Goal: Book appointment/travel/reservation

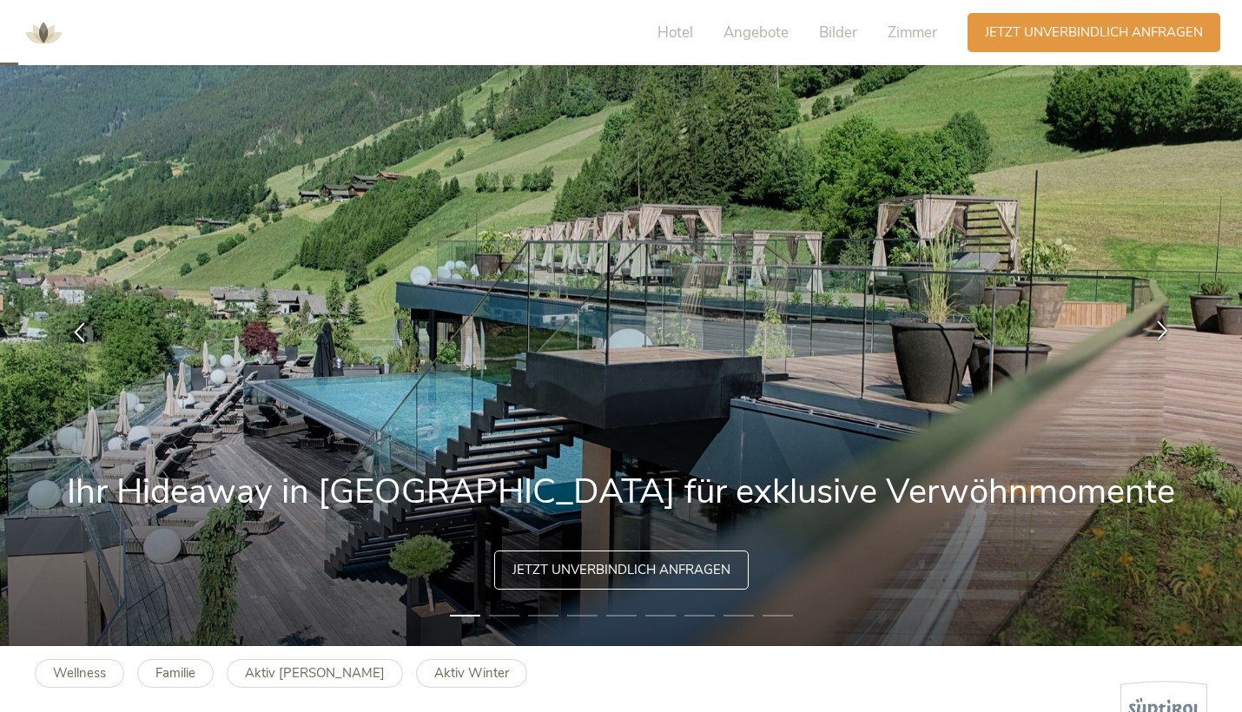
click at [1157, 330] on icon at bounding box center [1162, 330] width 20 height 20
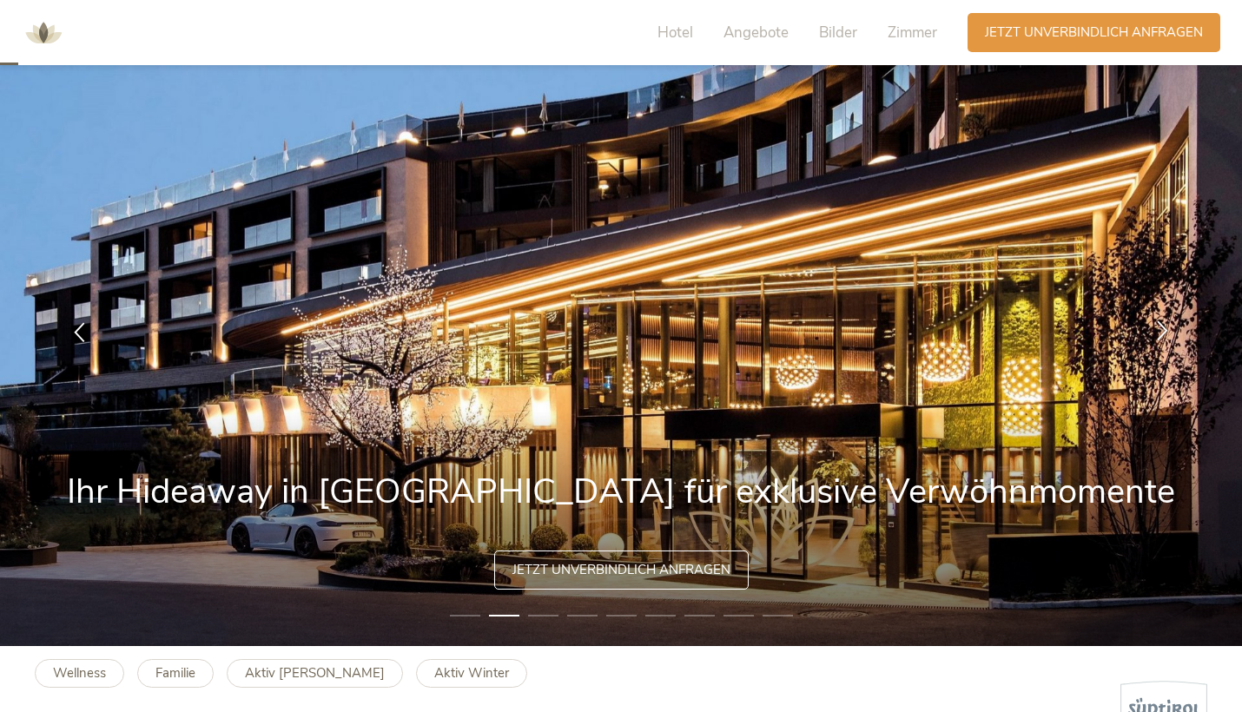
click at [1157, 330] on icon at bounding box center [1162, 330] width 20 height 20
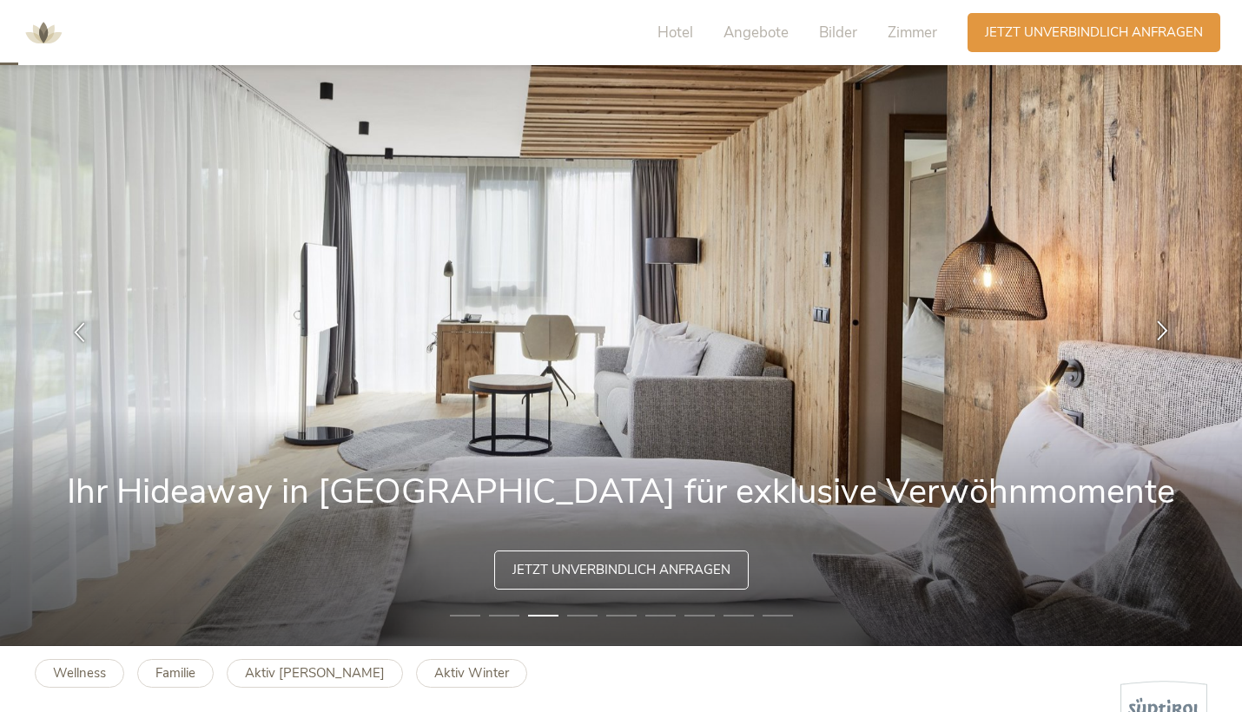
click at [1157, 330] on icon at bounding box center [1162, 330] width 20 height 20
click at [1164, 330] on icon at bounding box center [1162, 330] width 20 height 20
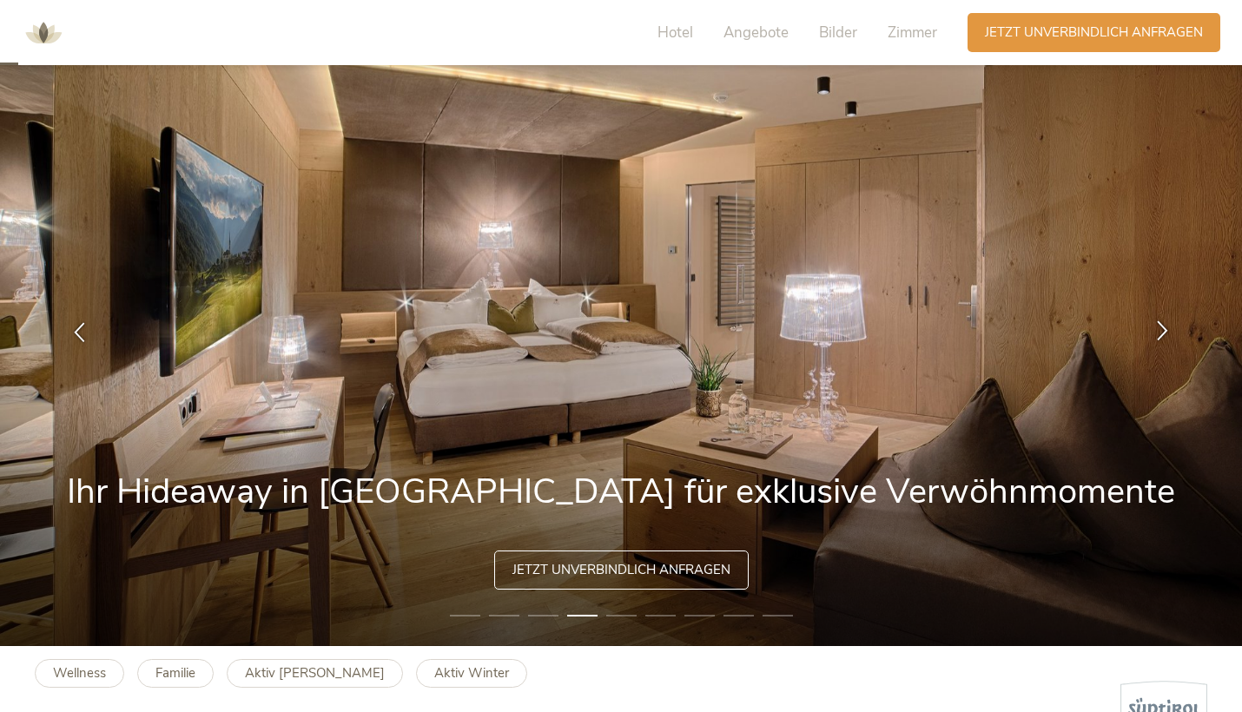
click at [1164, 330] on icon at bounding box center [1162, 330] width 20 height 20
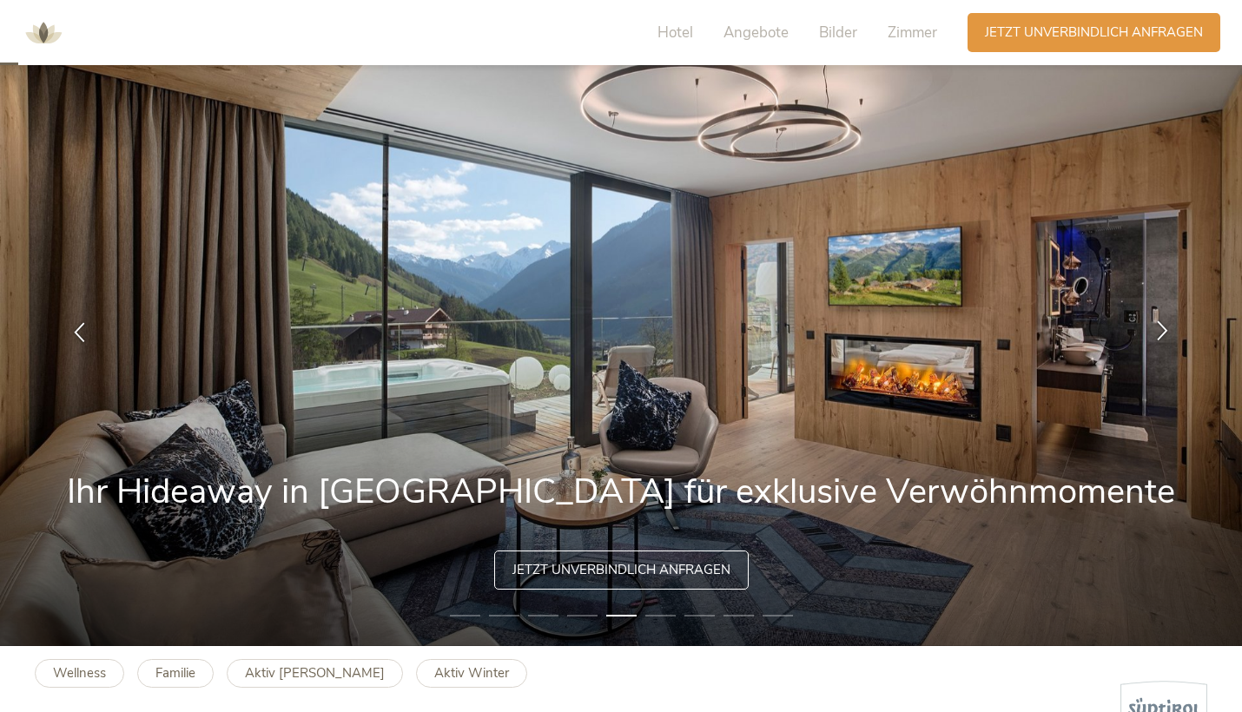
click at [1164, 330] on icon at bounding box center [1162, 330] width 20 height 20
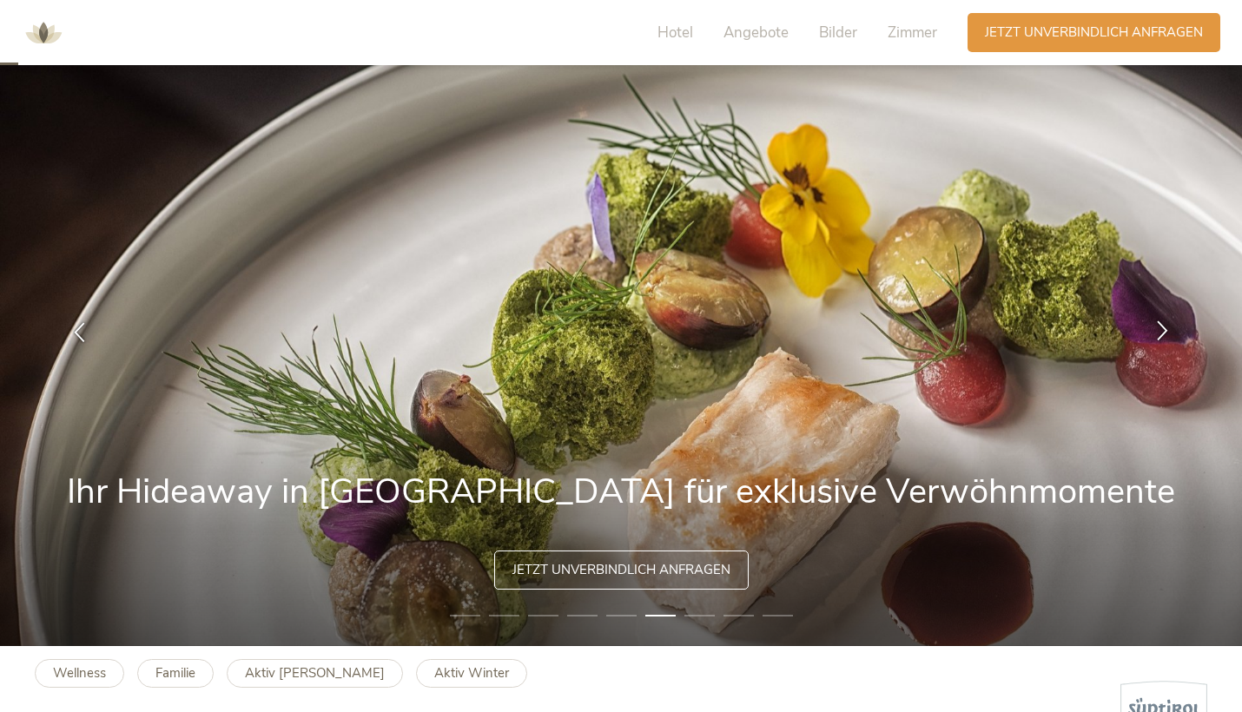
click at [1164, 330] on icon at bounding box center [1162, 330] width 20 height 20
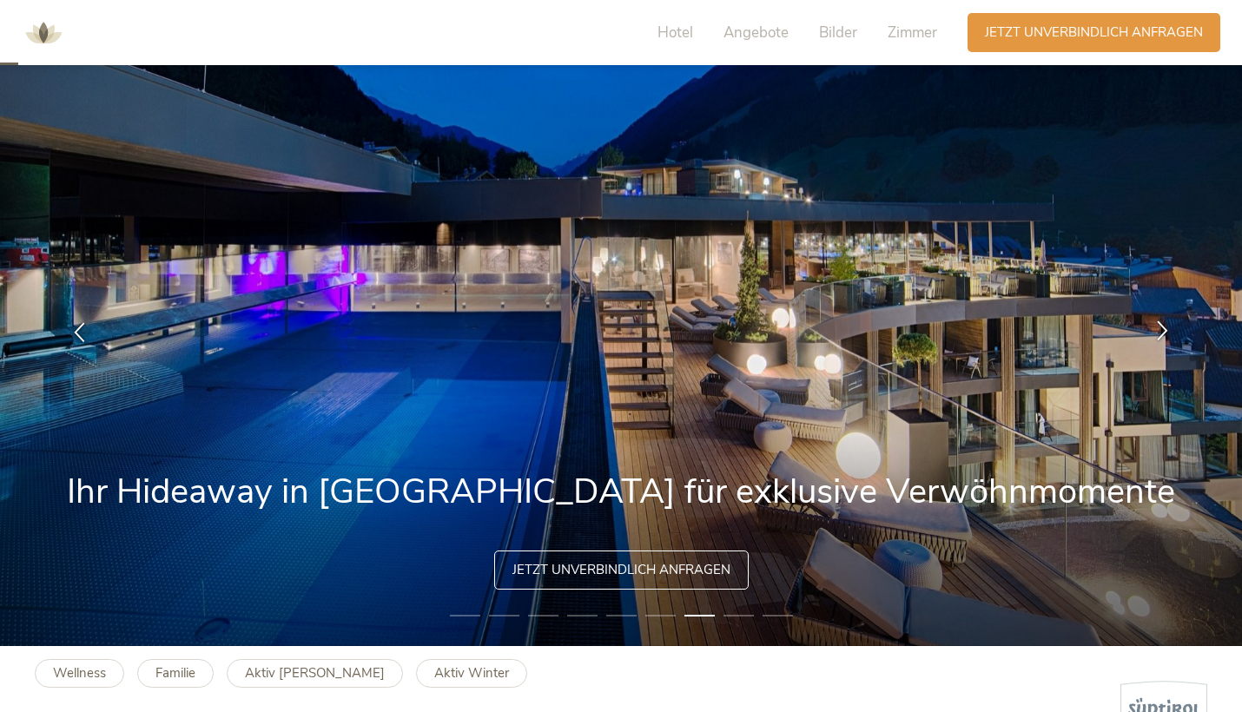
click at [1164, 330] on icon at bounding box center [1162, 330] width 20 height 20
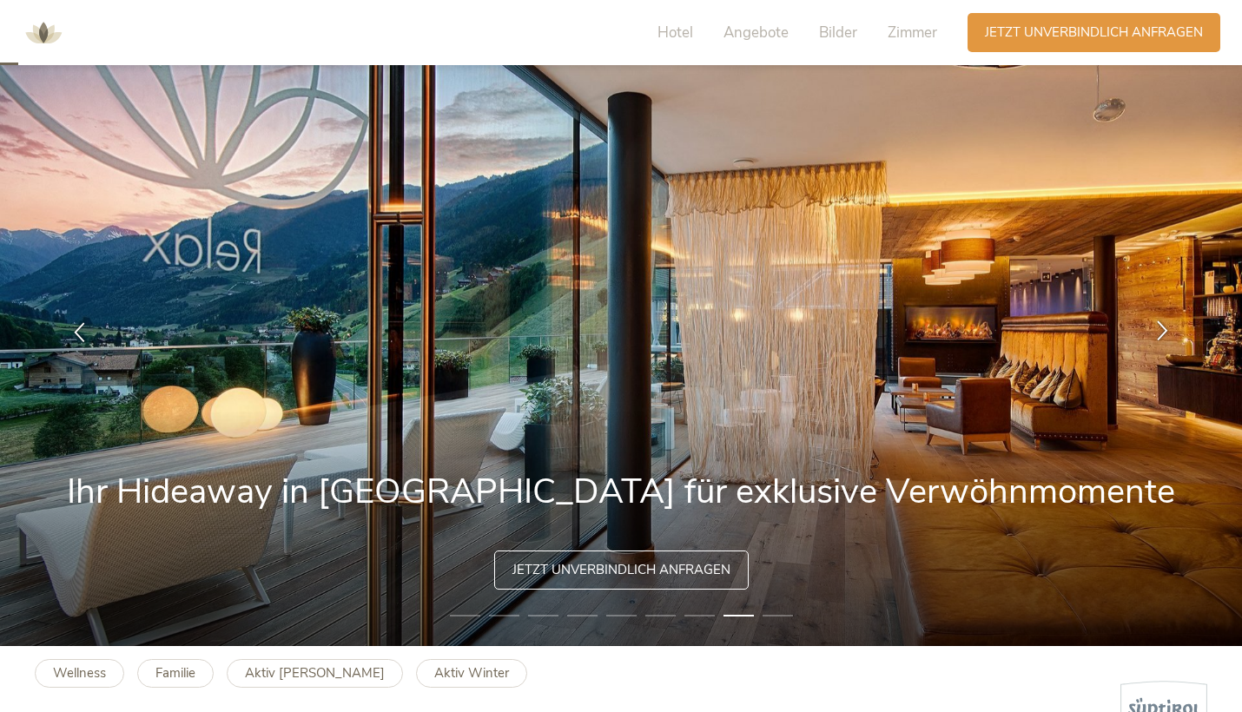
click at [1164, 330] on icon at bounding box center [1162, 330] width 20 height 20
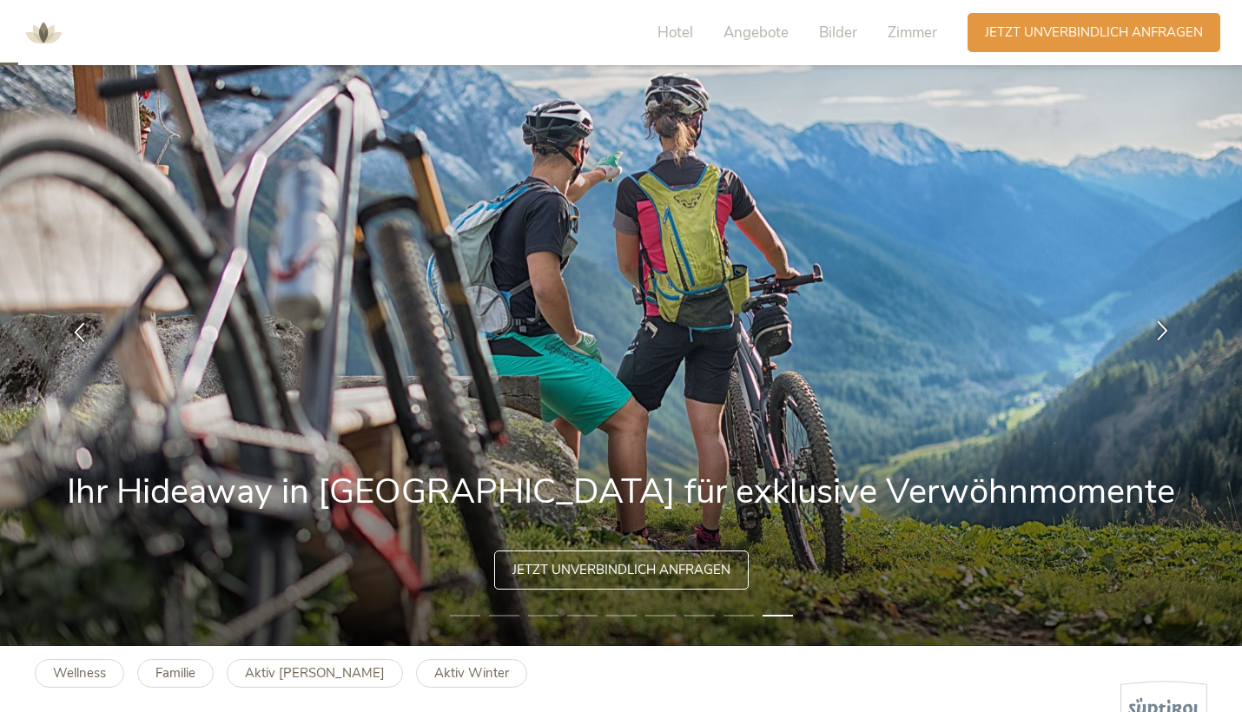
click at [1164, 330] on icon at bounding box center [1162, 330] width 20 height 20
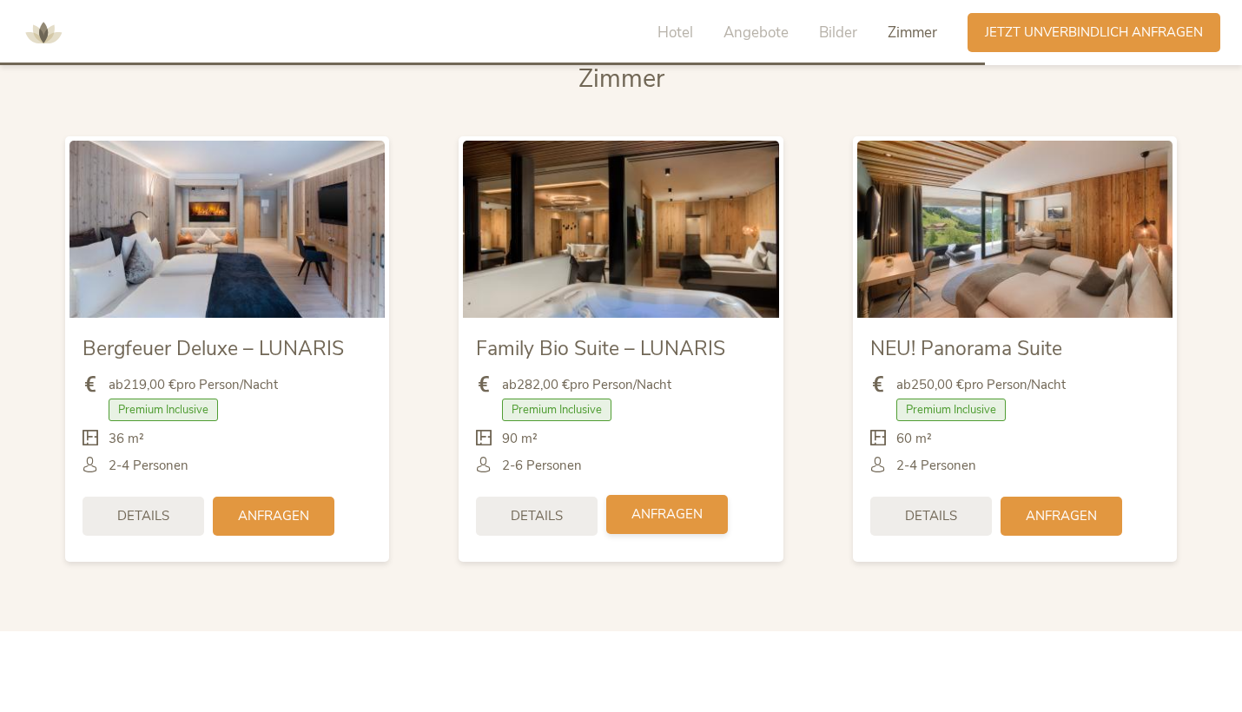
scroll to position [4109, 0]
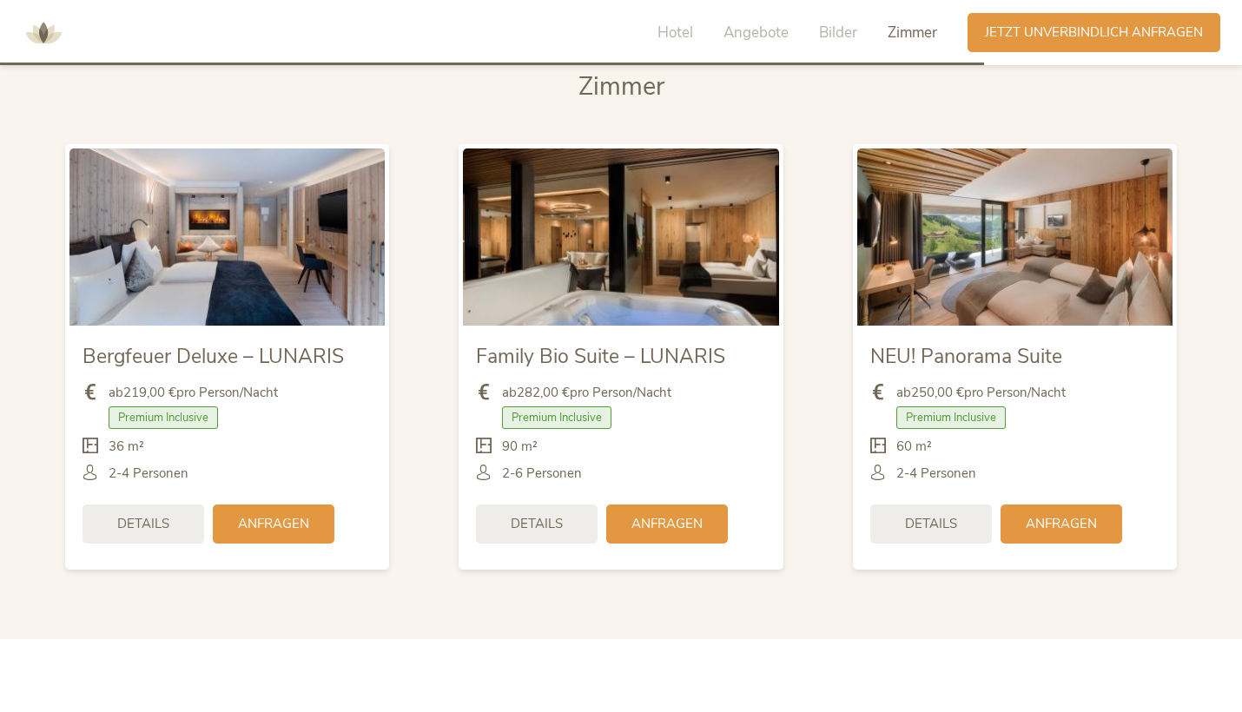
click at [689, 384] on div "ab 282,00 € pro Person/Nacht" at bounding box center [620, 397] width 289 height 27
click at [652, 242] on img at bounding box center [620, 236] width 315 height 177
click at [543, 513] on span "Details" at bounding box center [537, 522] width 52 height 18
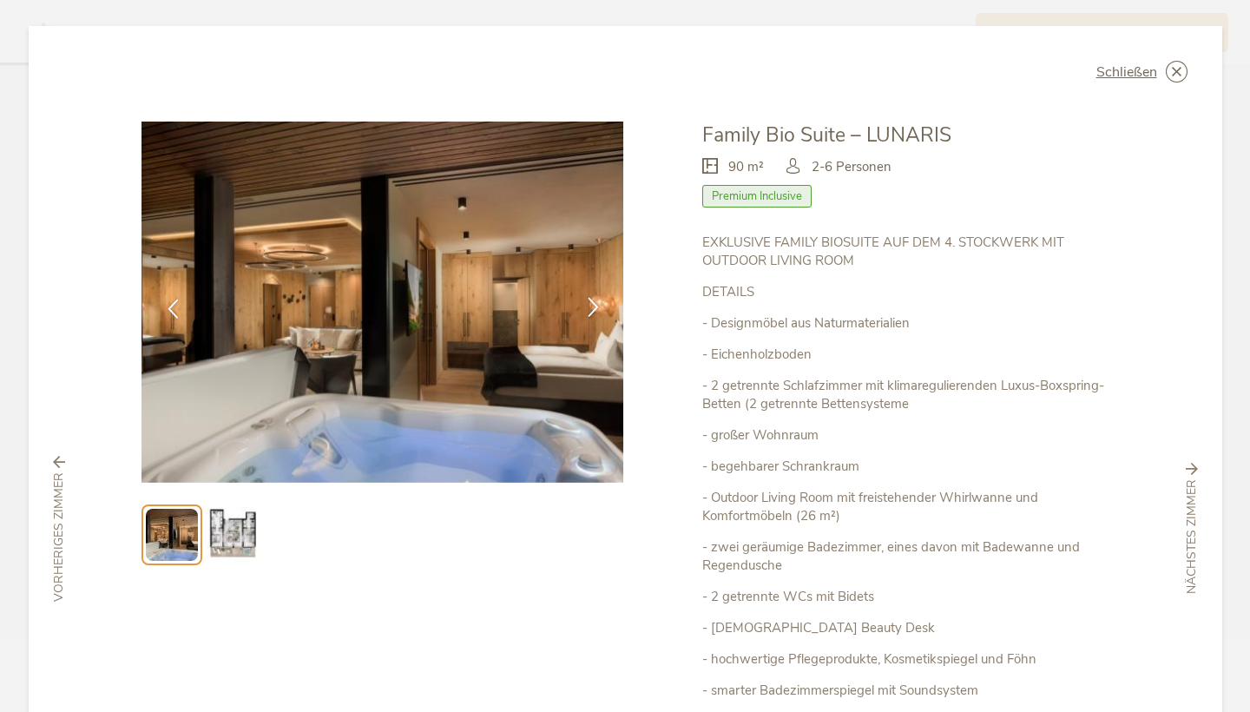
click at [588, 306] on icon at bounding box center [593, 307] width 20 height 20
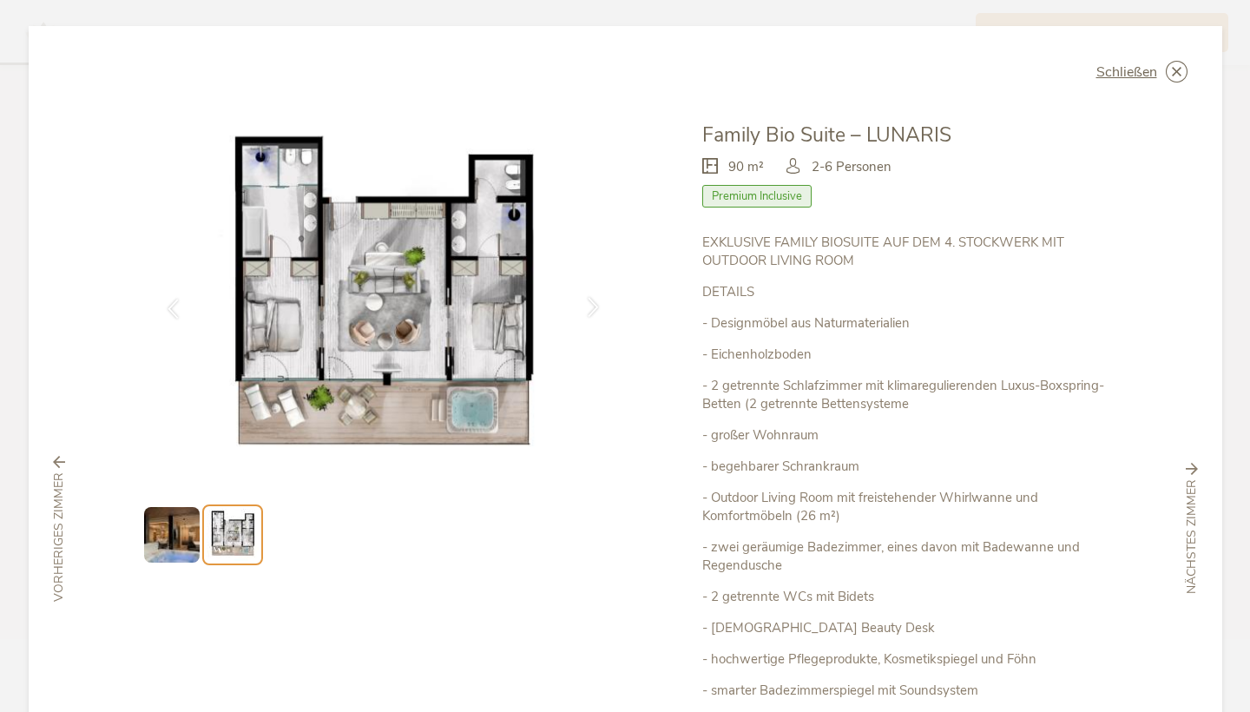
click at [588, 306] on icon at bounding box center [593, 307] width 20 height 20
click at [166, 307] on icon at bounding box center [173, 307] width 20 height 20
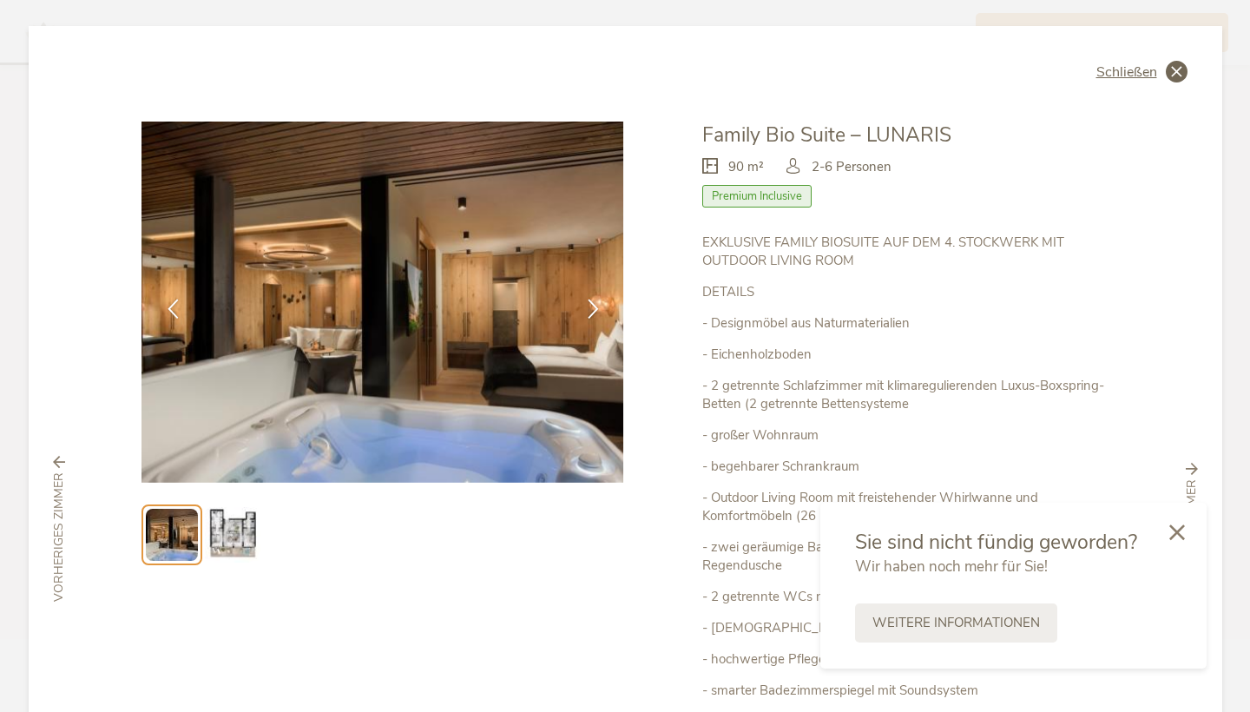
click at [1156, 76] on div "Schließen" at bounding box center [1142, 72] width 91 height 22
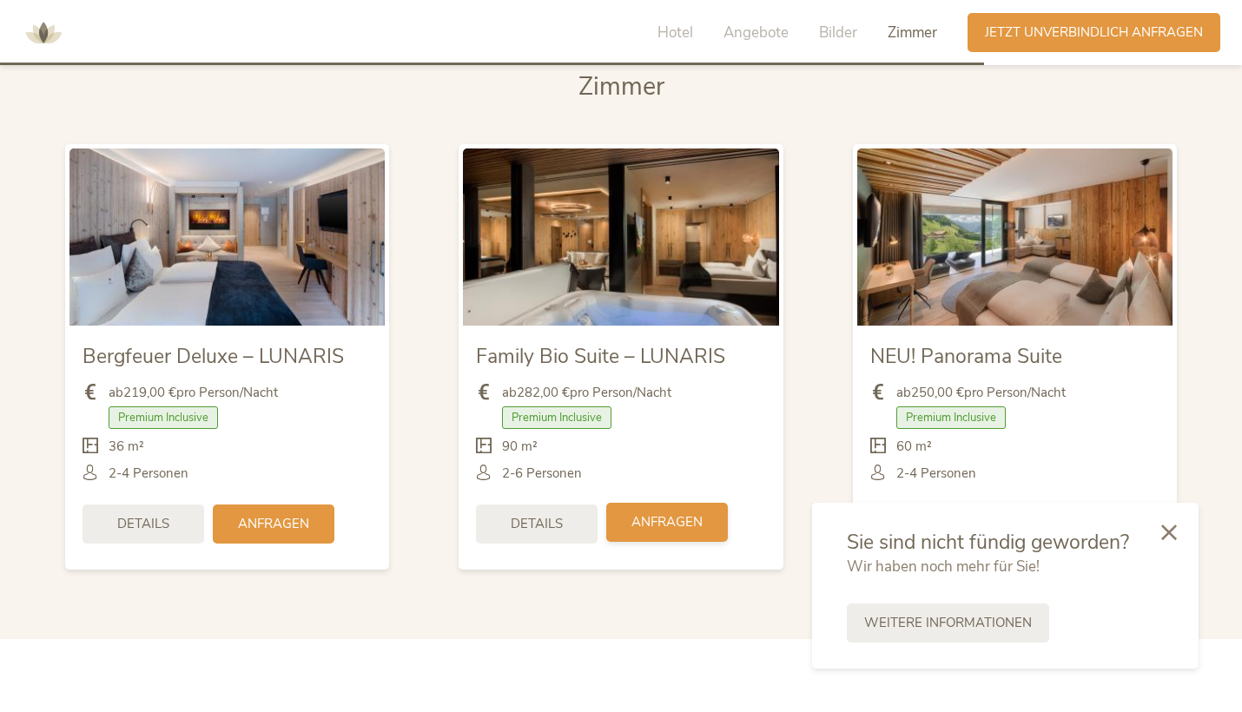
click at [662, 513] on span "Anfragen" at bounding box center [666, 522] width 71 height 18
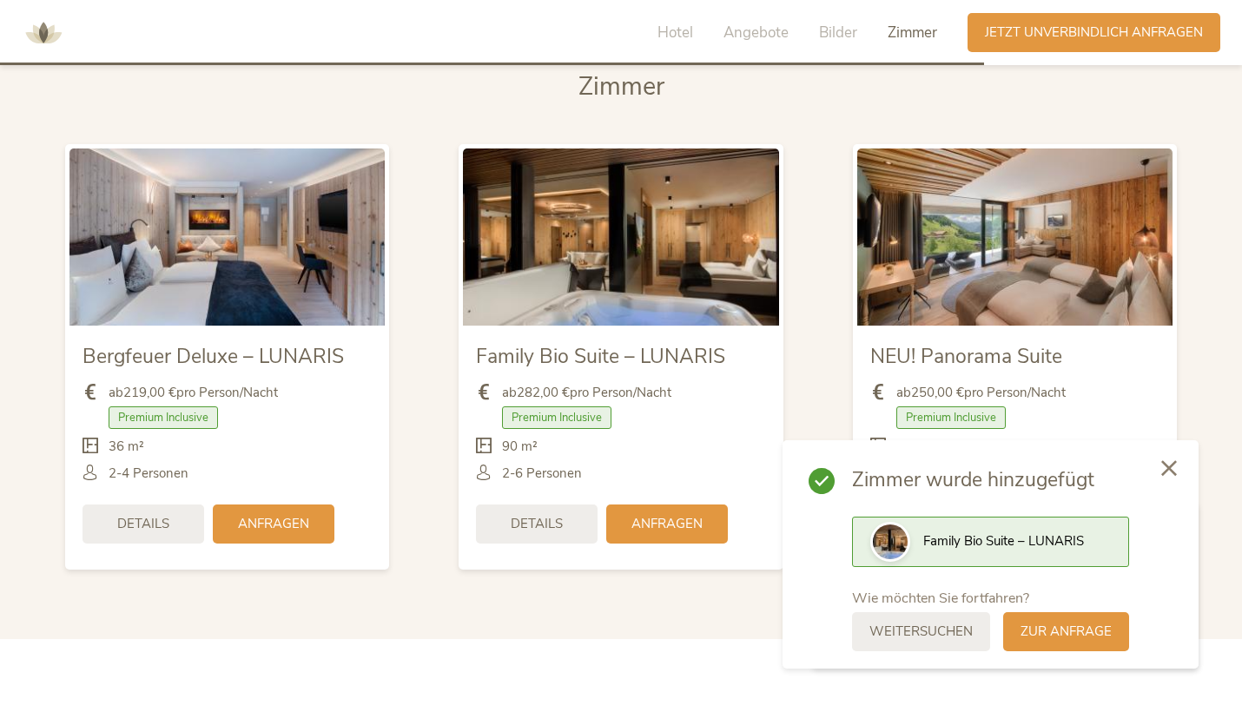
click at [1167, 475] on icon at bounding box center [1169, 468] width 16 height 16
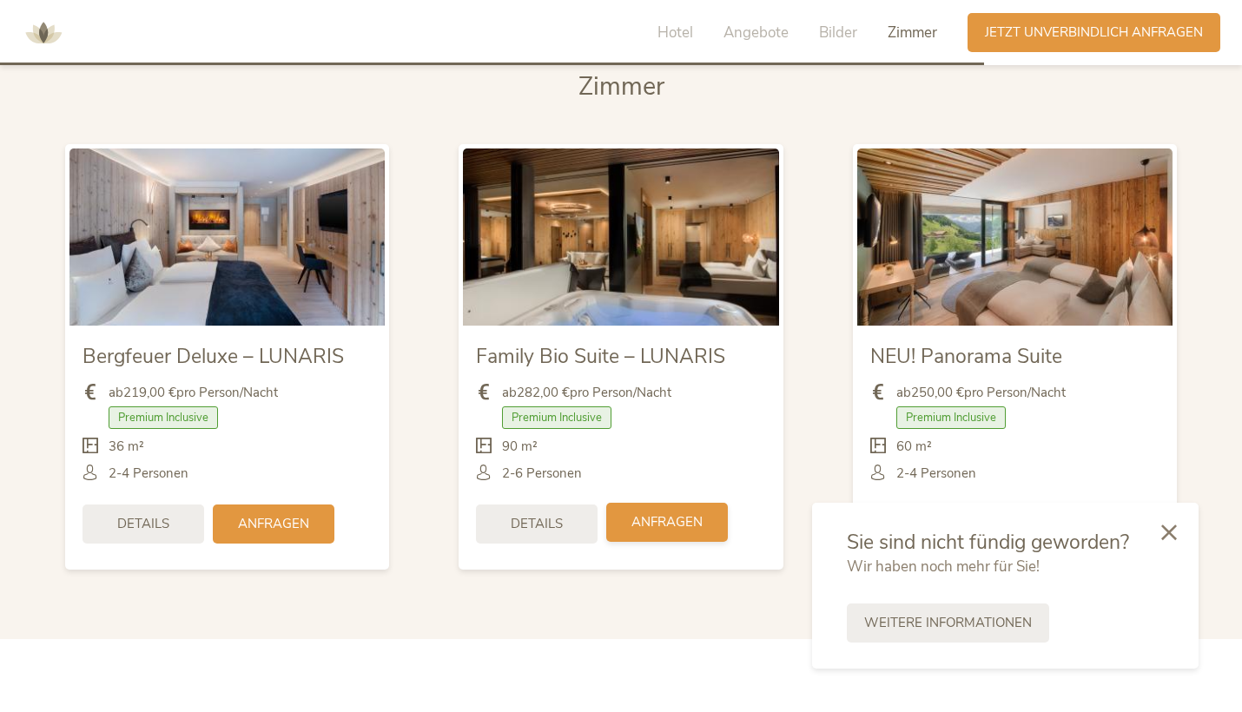
click at [686, 506] on div "Anfragen" at bounding box center [667, 522] width 122 height 39
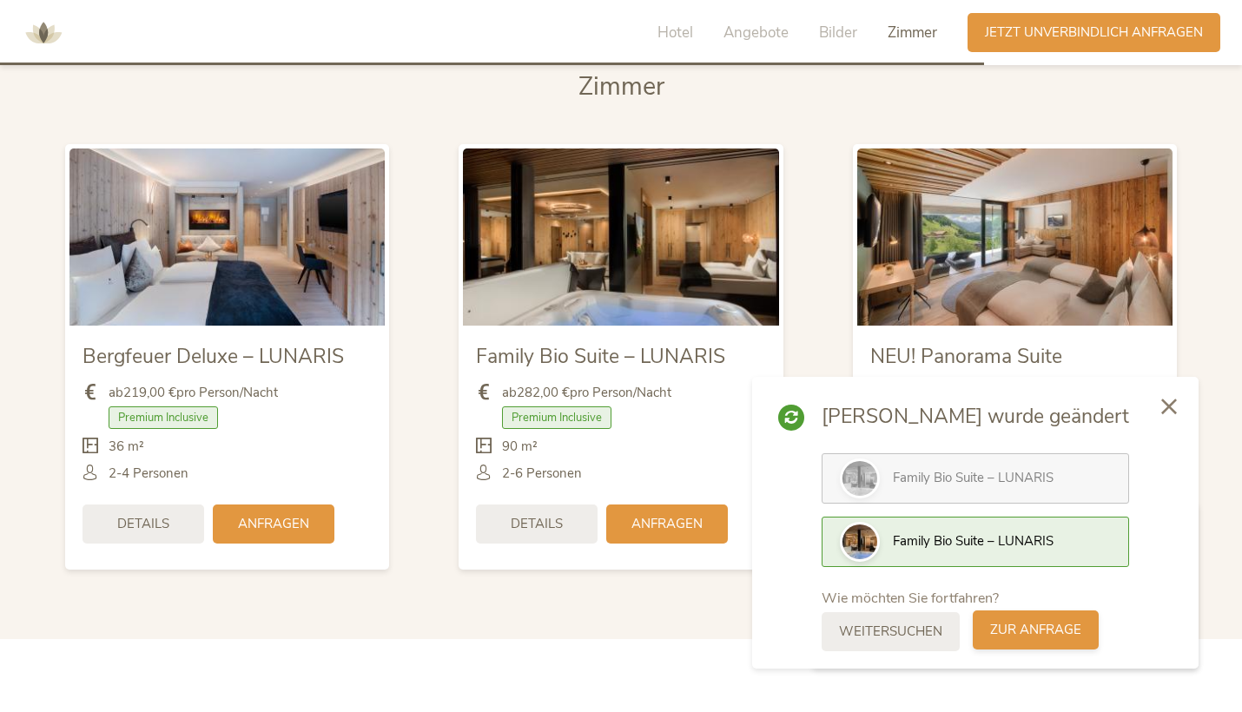
click at [1077, 622] on span "zur Anfrage" at bounding box center [1035, 630] width 91 height 18
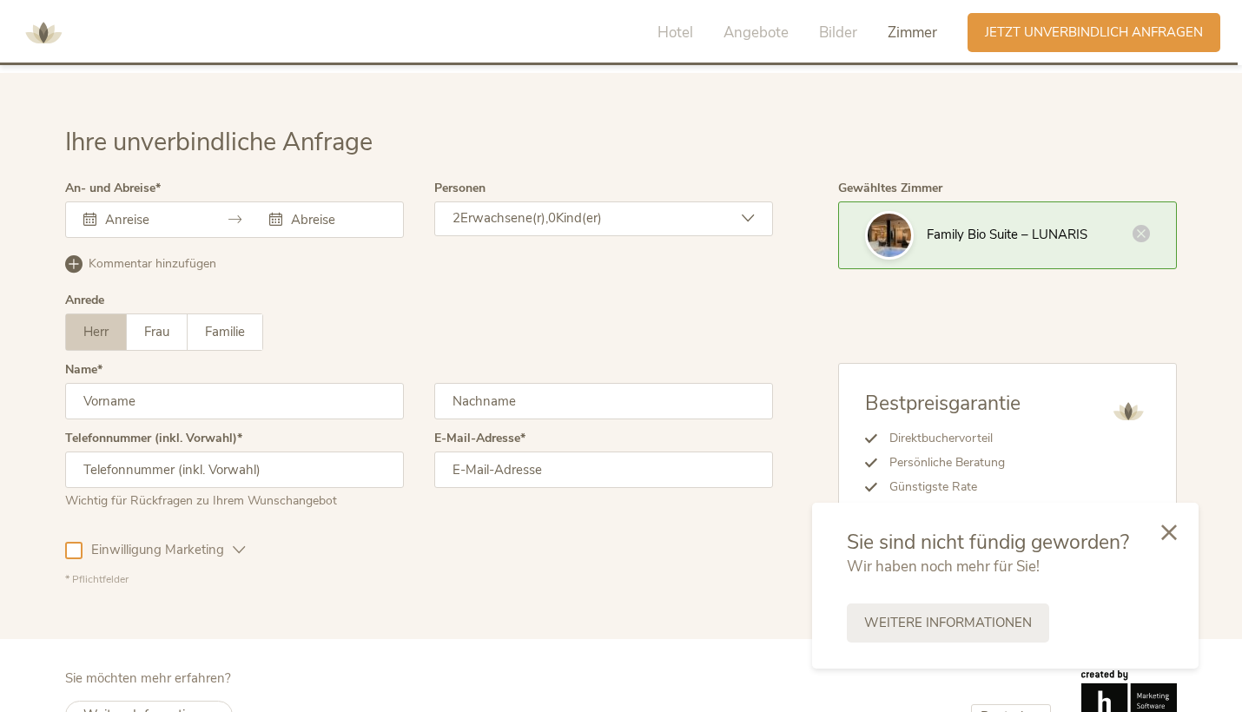
scroll to position [5181, 0]
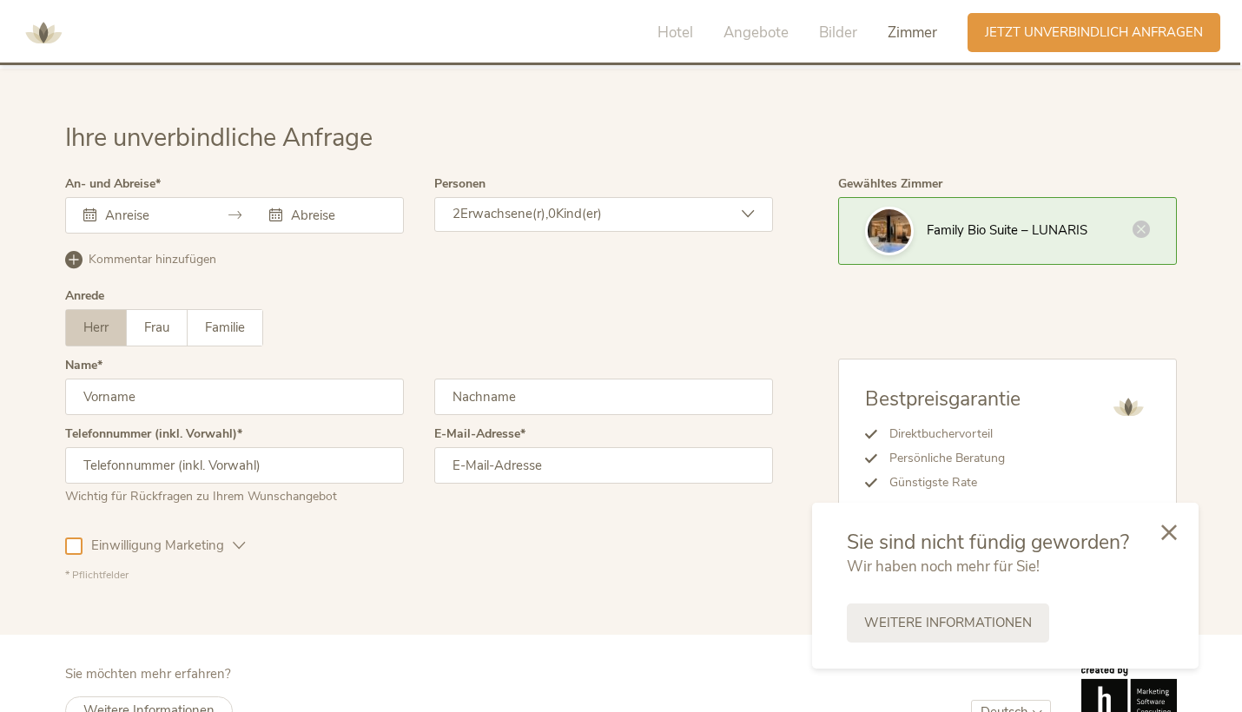
click at [750, 575] on div "Ihre unverbindliche Anfrage An- und Abreise September 2025 Mo Di Mi Do Fr Sa So…" at bounding box center [621, 352] width 1242 height 566
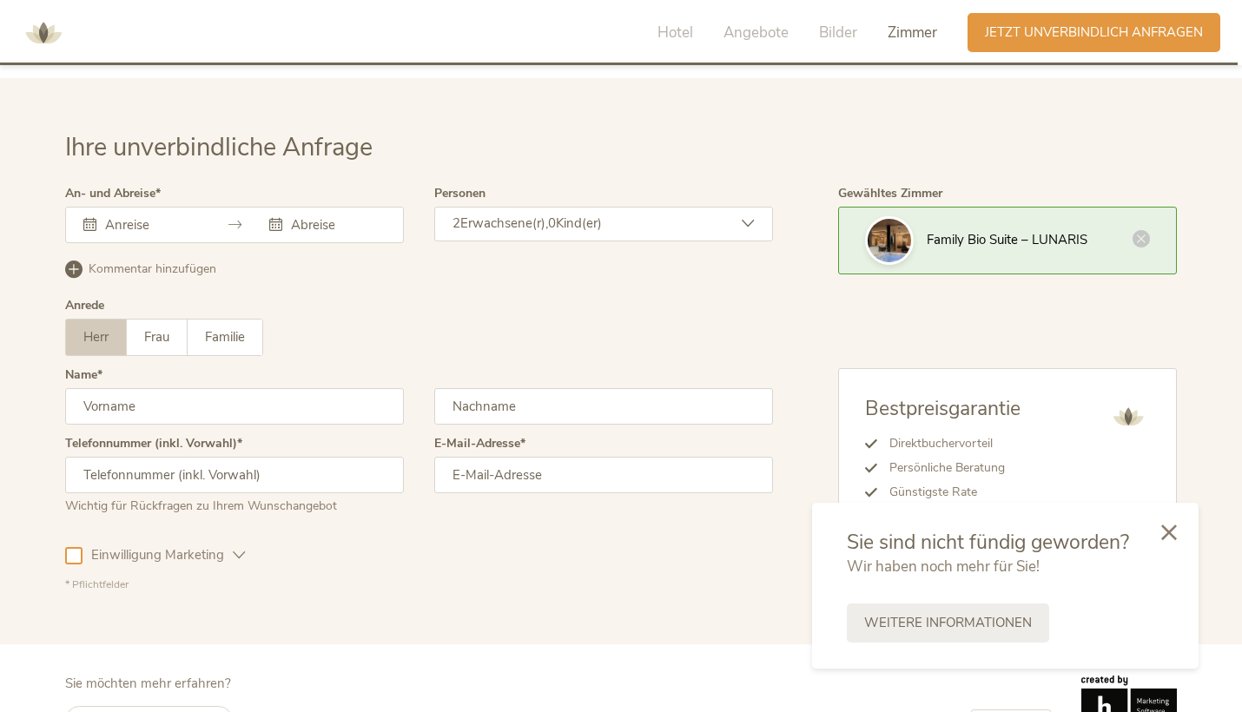
scroll to position [5169, 0]
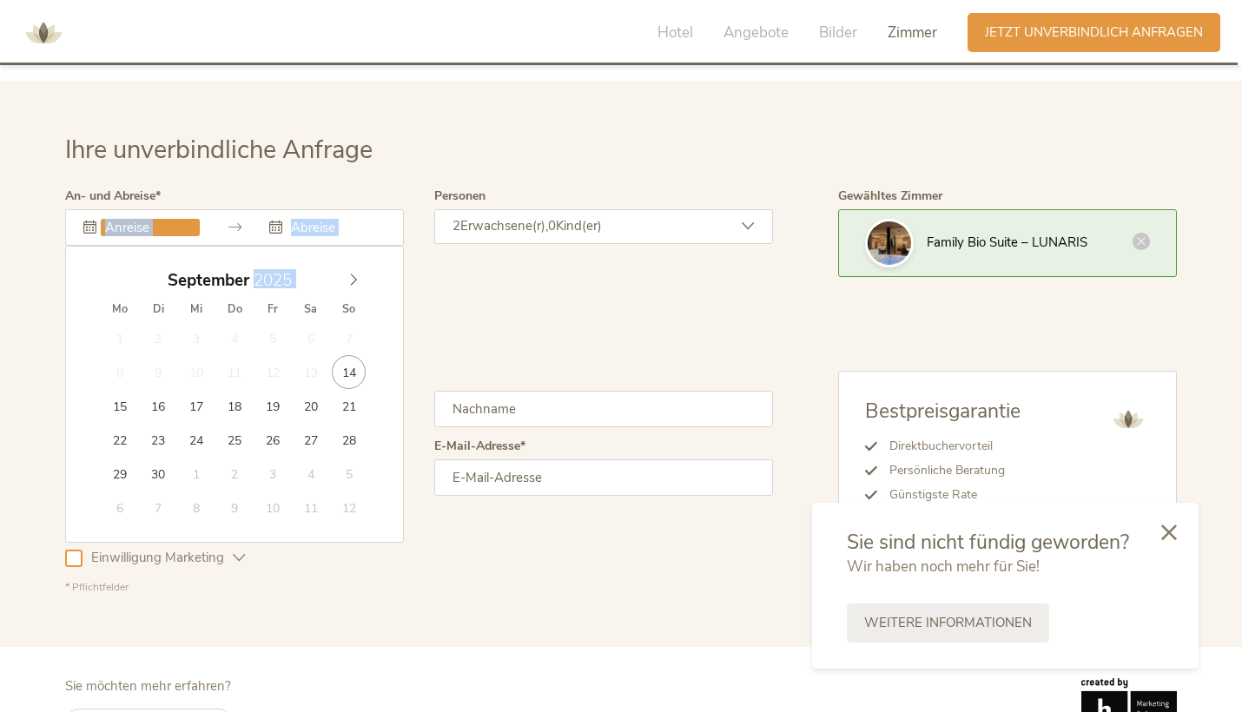
click at [191, 219] on input "text" at bounding box center [150, 227] width 99 height 17
click at [353, 264] on span at bounding box center [354, 276] width 30 height 24
click at [356, 273] on icon at bounding box center [353, 279] width 12 height 12
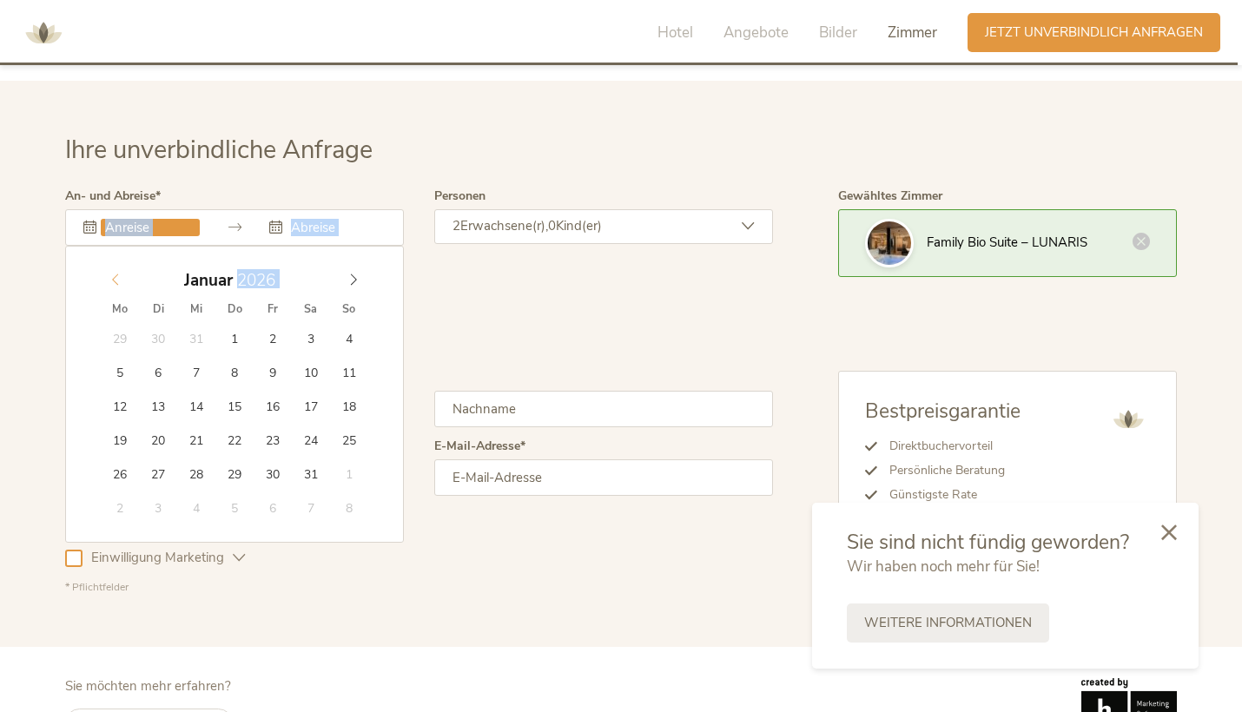
type input "2025"
click at [117, 273] on icon at bounding box center [115, 279] width 12 height 12
type input "21.12.2025"
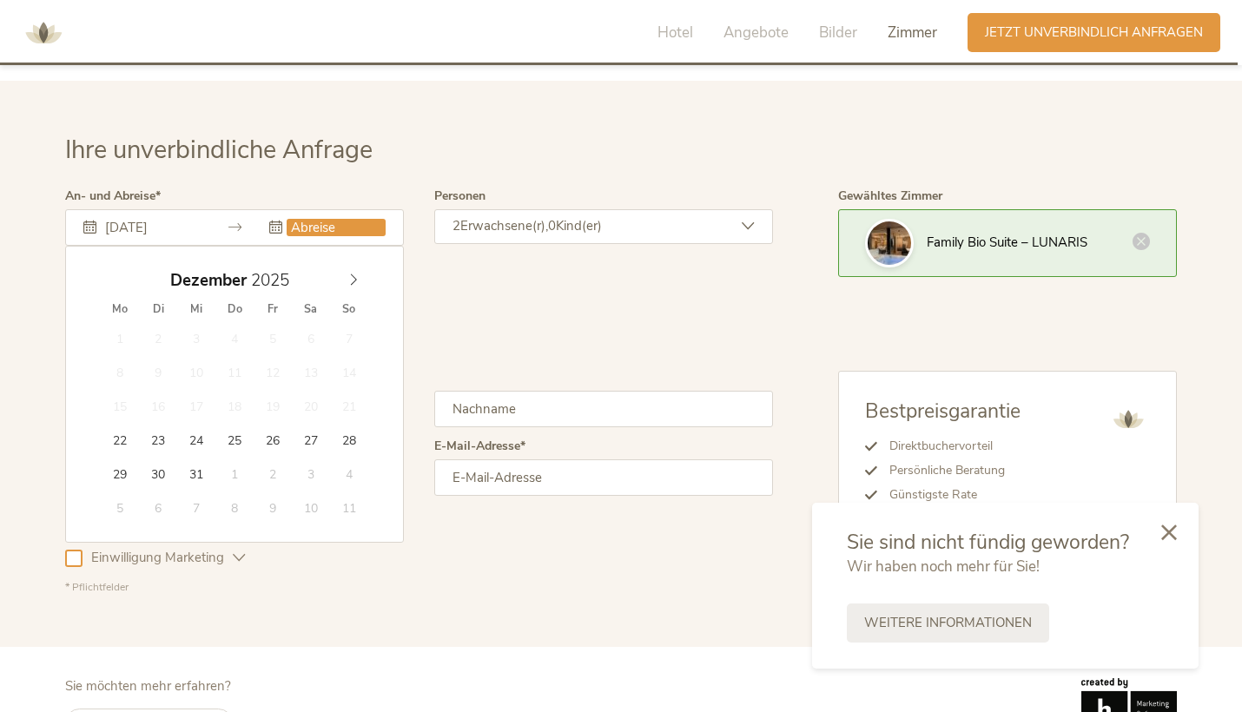
click at [351, 389] on span "21" at bounding box center [349, 406] width 34 height 34
type input "26.12.2025"
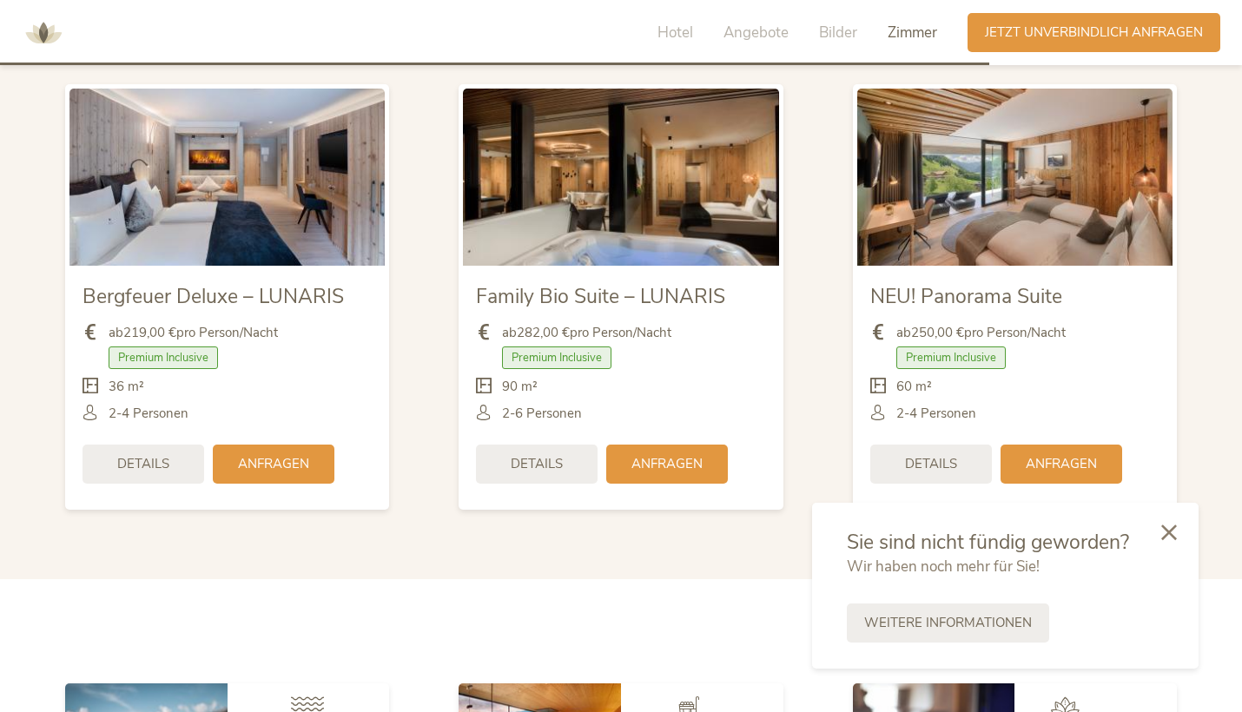
scroll to position [4185, 0]
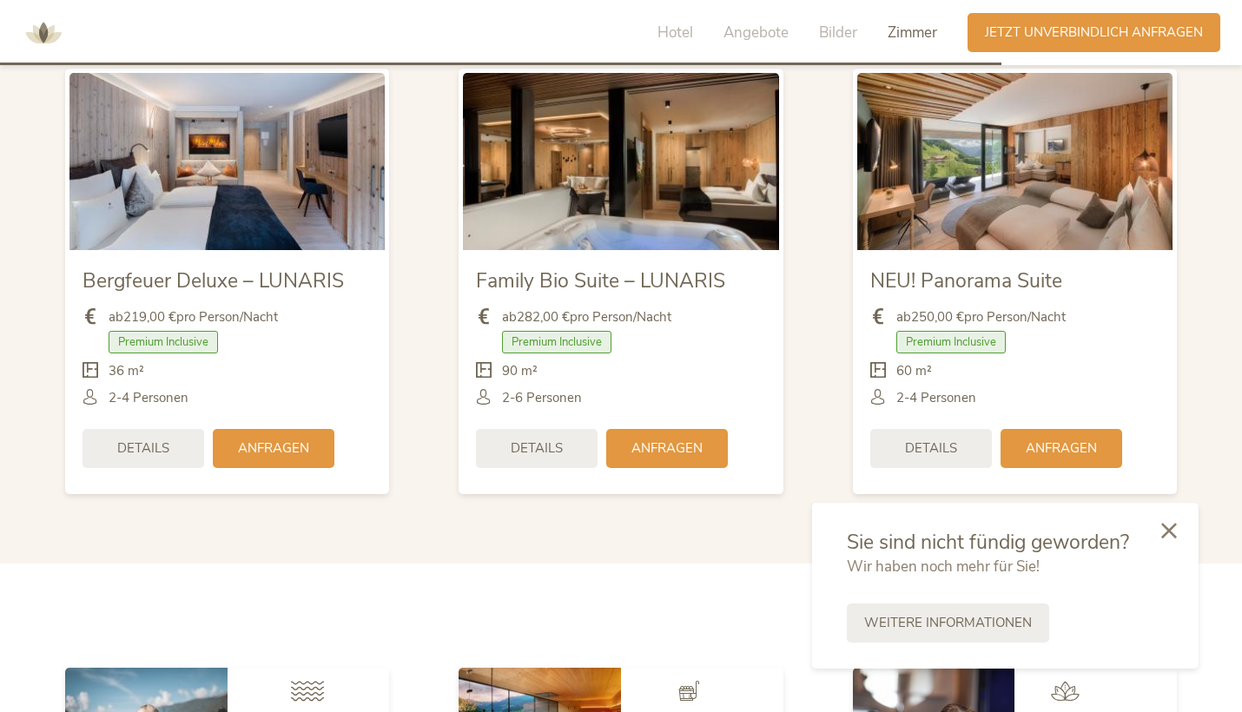
click at [1169, 531] on icon at bounding box center [1169, 531] width 16 height 16
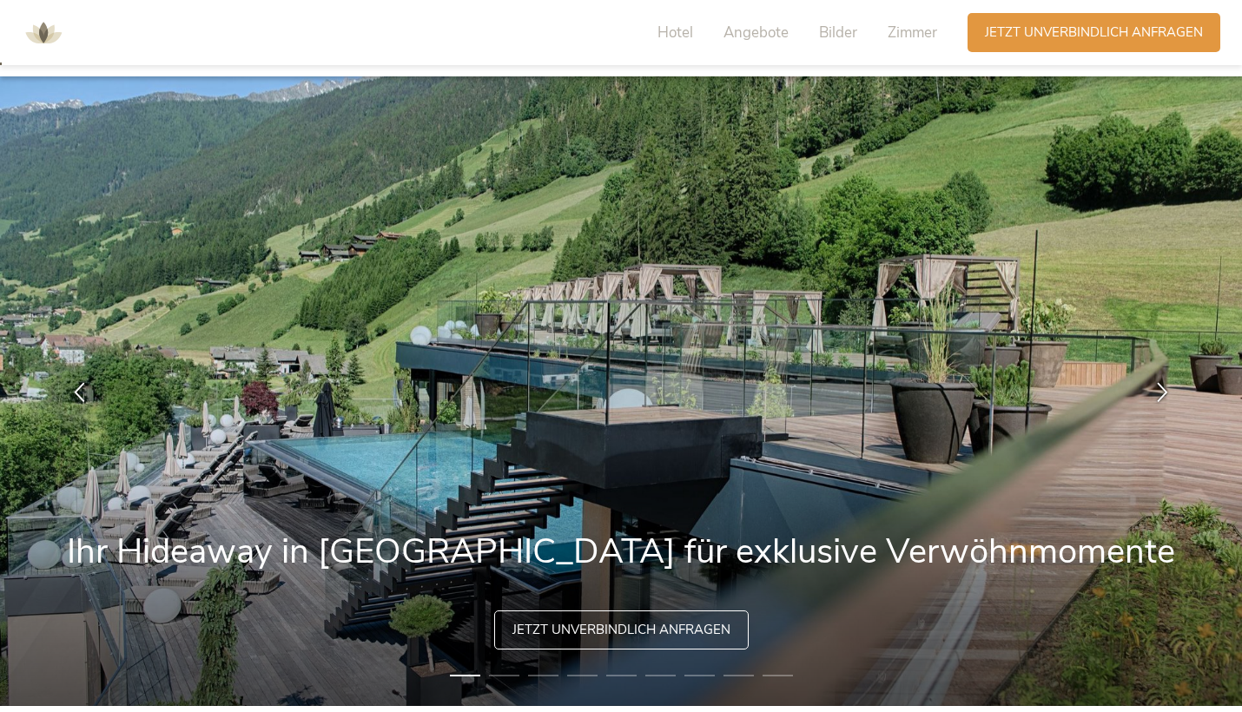
scroll to position [9, 0]
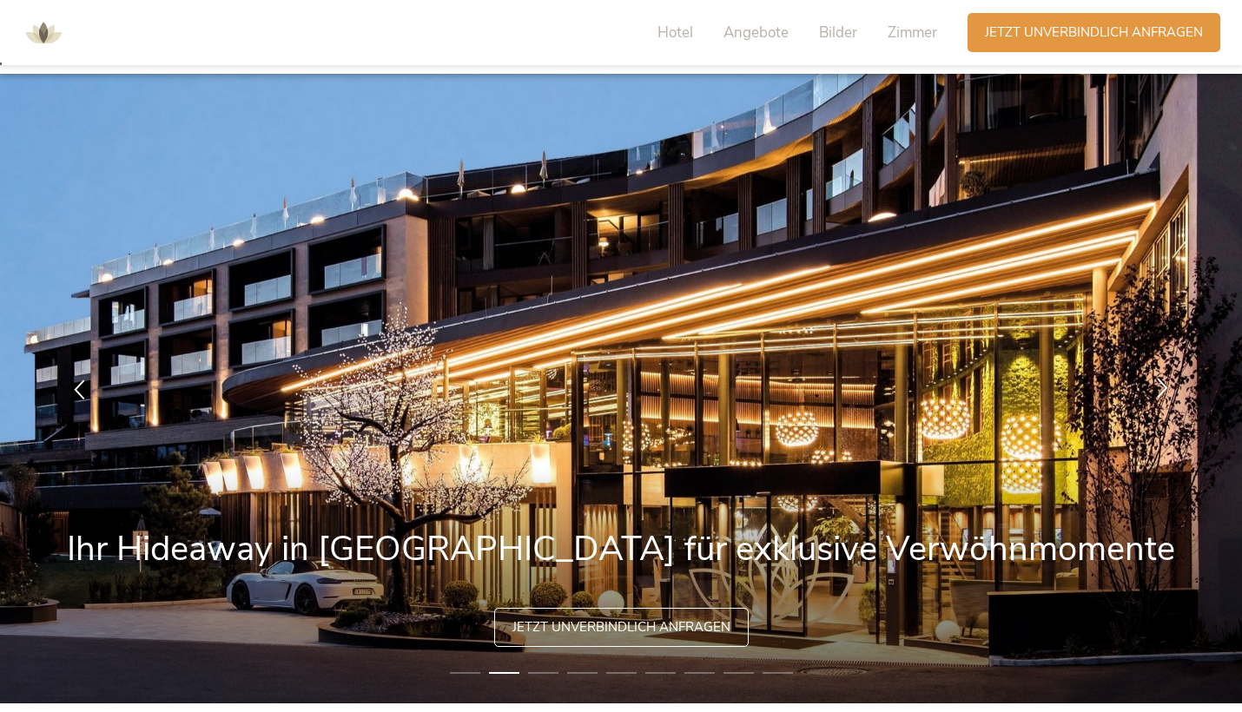
click at [1156, 387] on icon at bounding box center [1162, 387] width 20 height 20
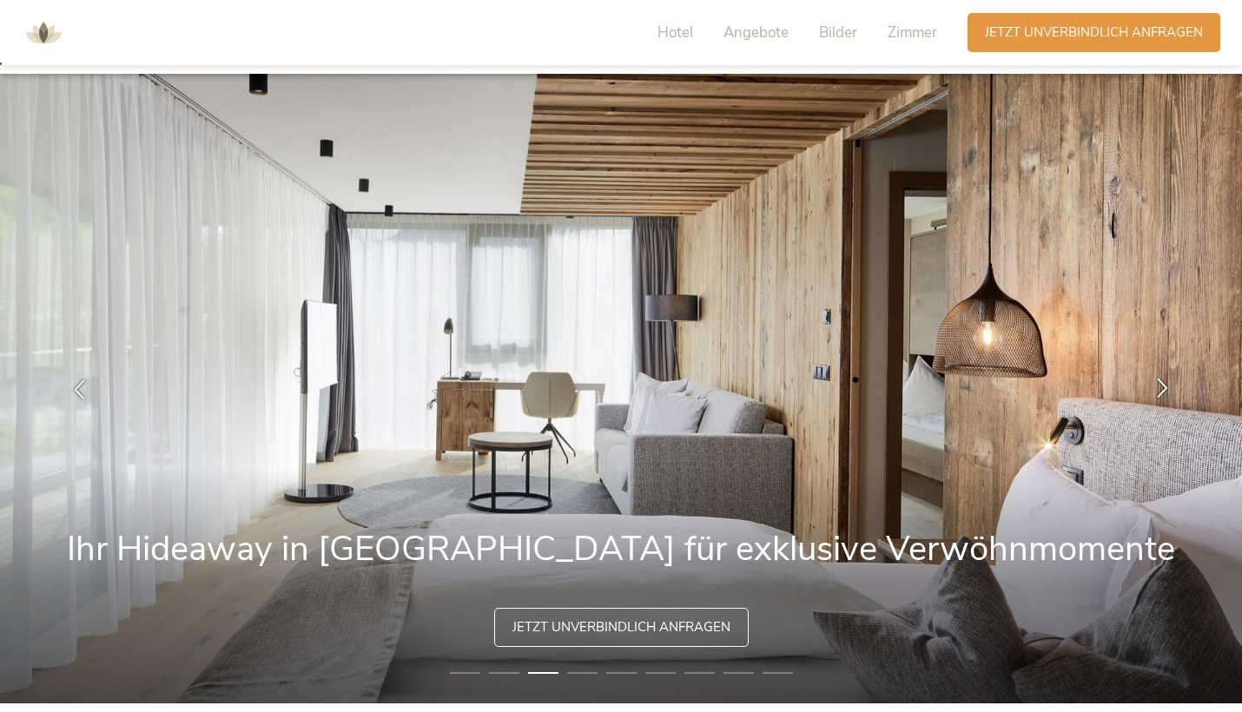
click at [1156, 387] on icon at bounding box center [1162, 387] width 20 height 20
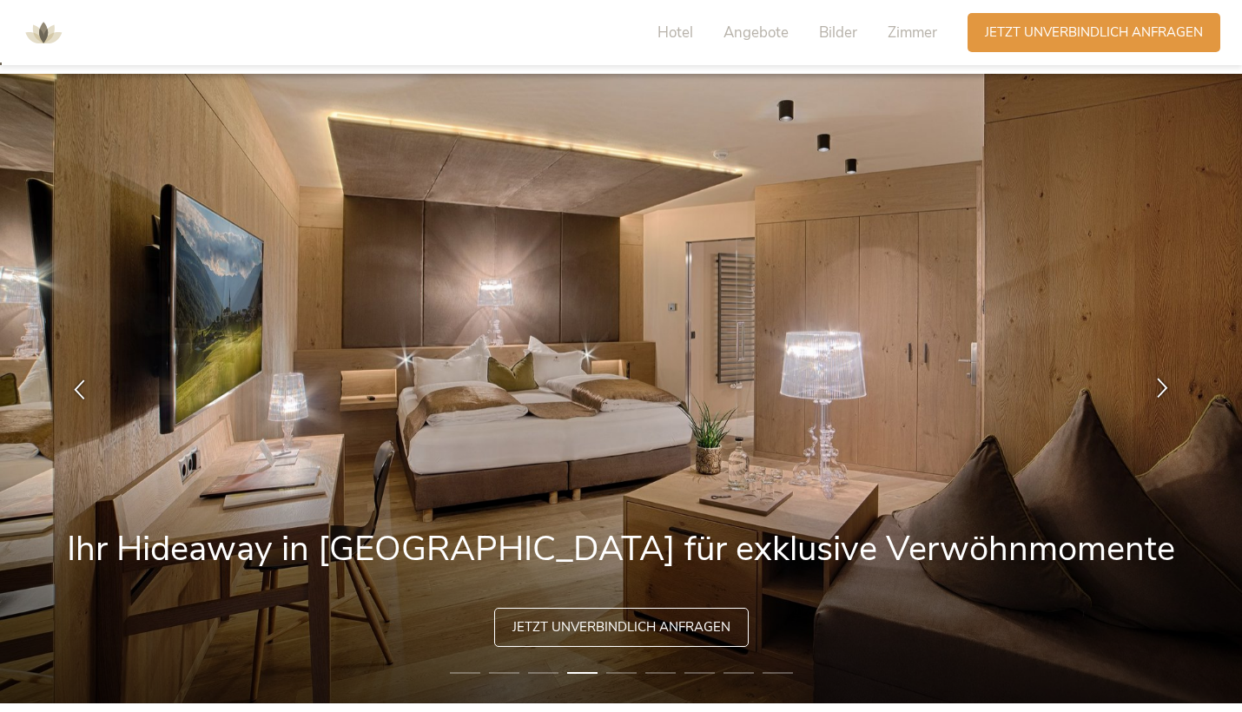
click at [1156, 387] on icon at bounding box center [1162, 387] width 20 height 20
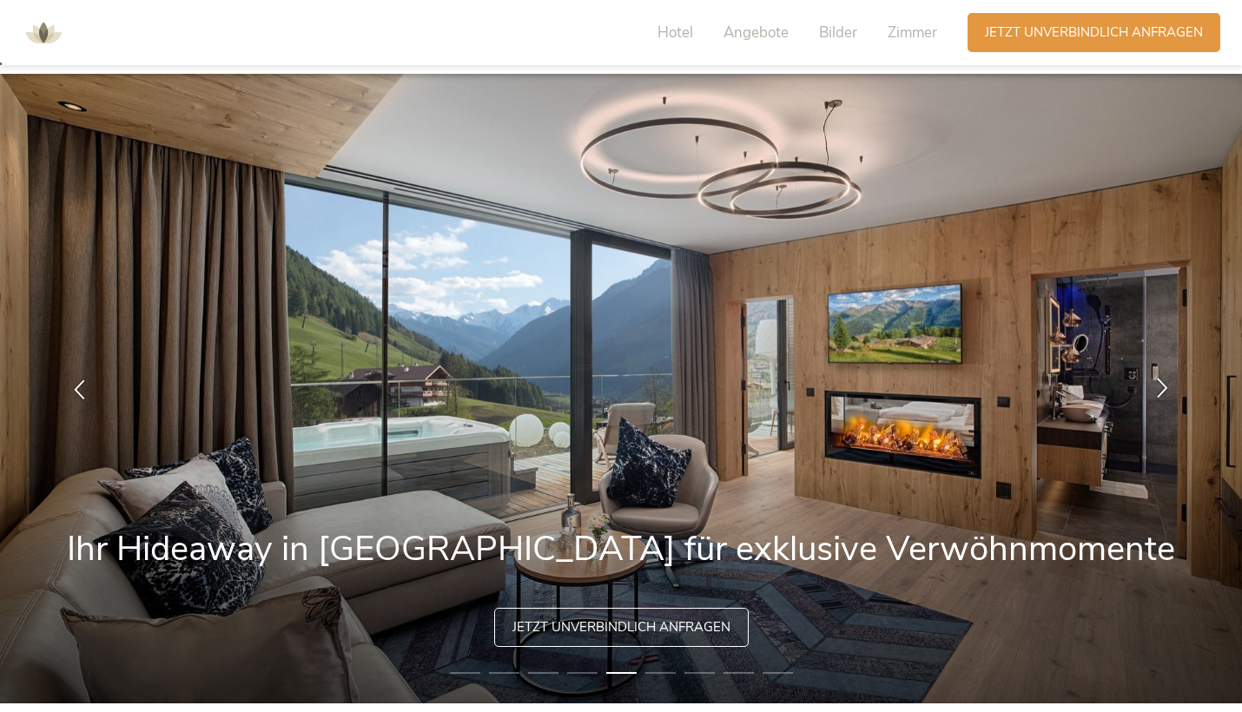
click at [1156, 387] on icon at bounding box center [1162, 387] width 20 height 20
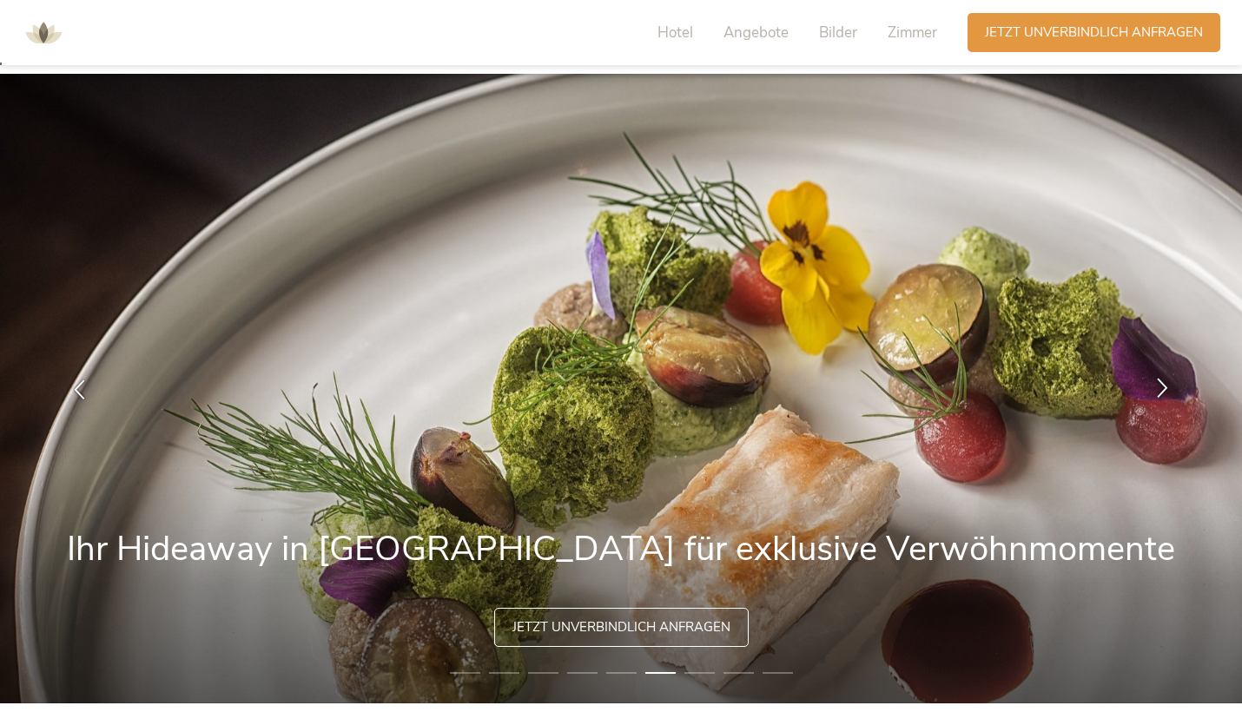
click at [1156, 387] on icon at bounding box center [1162, 387] width 20 height 20
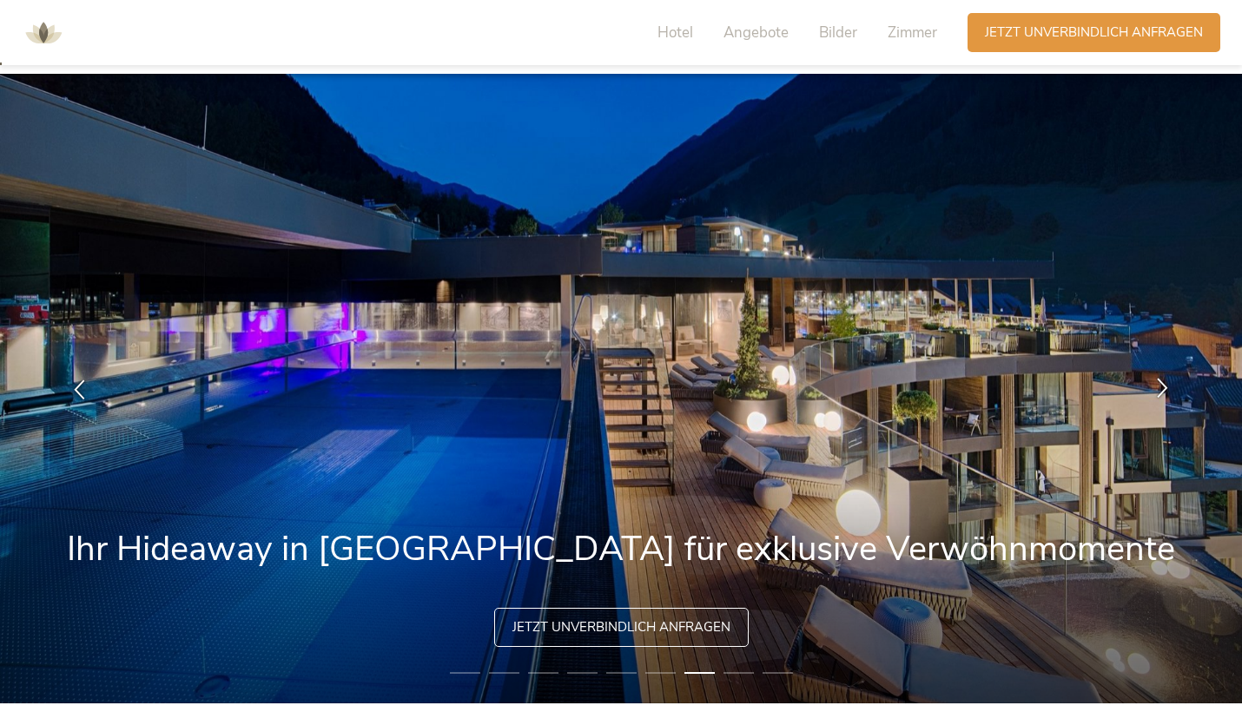
click at [1156, 387] on icon at bounding box center [1162, 387] width 20 height 20
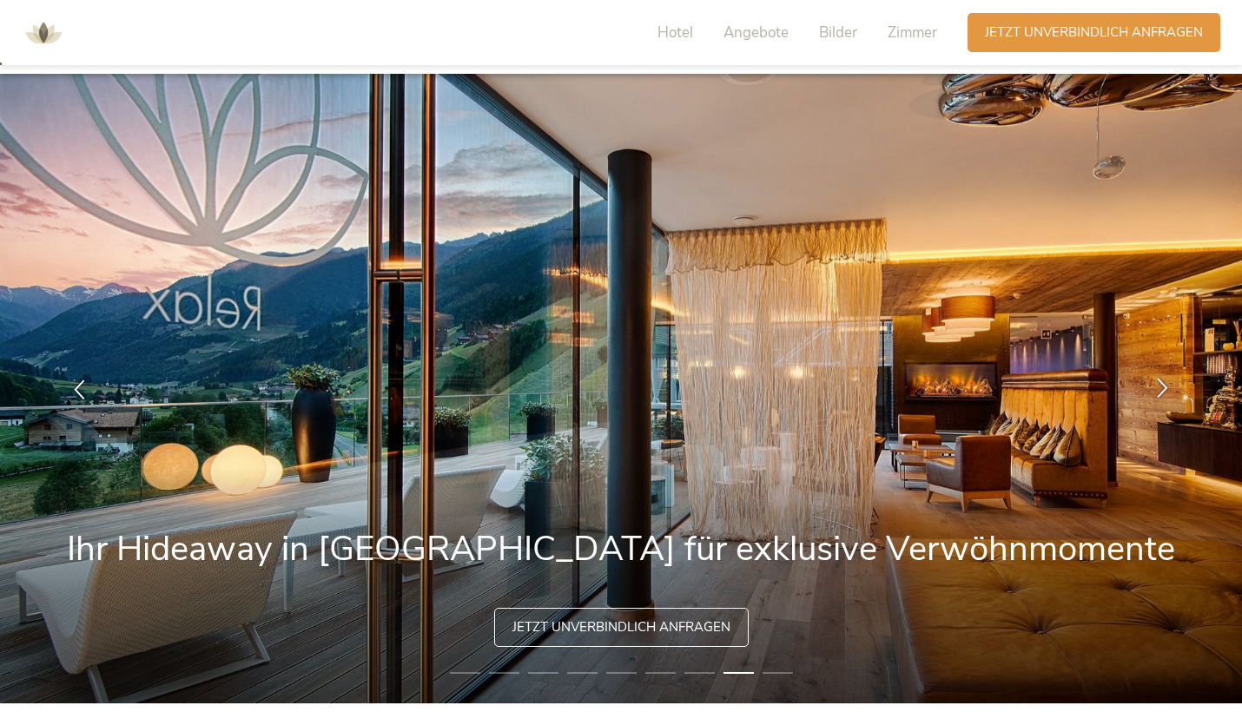
click at [1156, 387] on icon at bounding box center [1162, 387] width 20 height 20
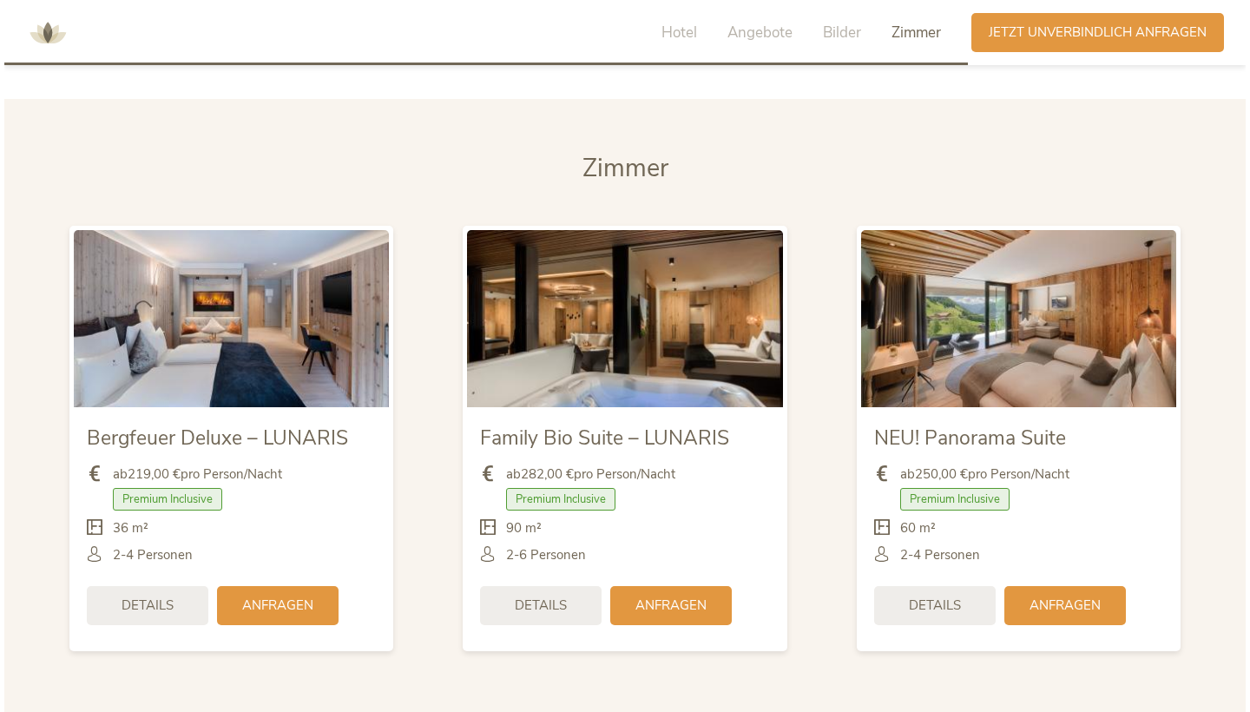
scroll to position [4029, 0]
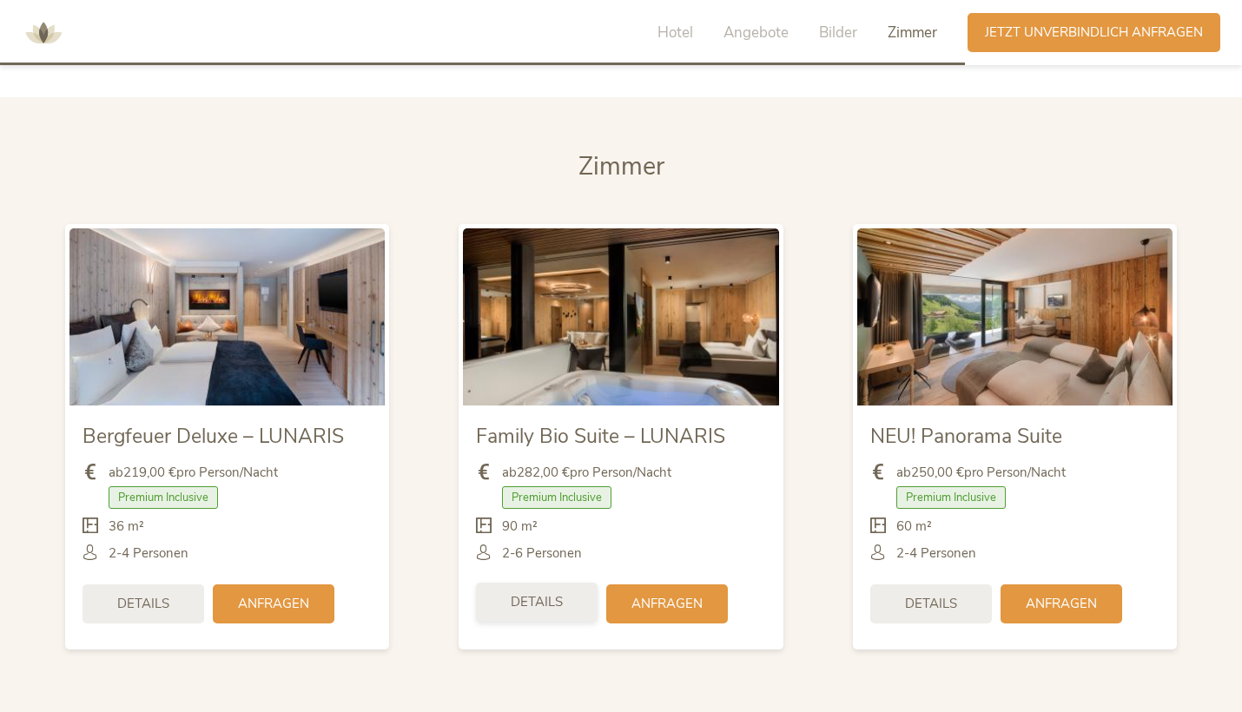
click at [561, 593] on span "Details" at bounding box center [537, 602] width 52 height 18
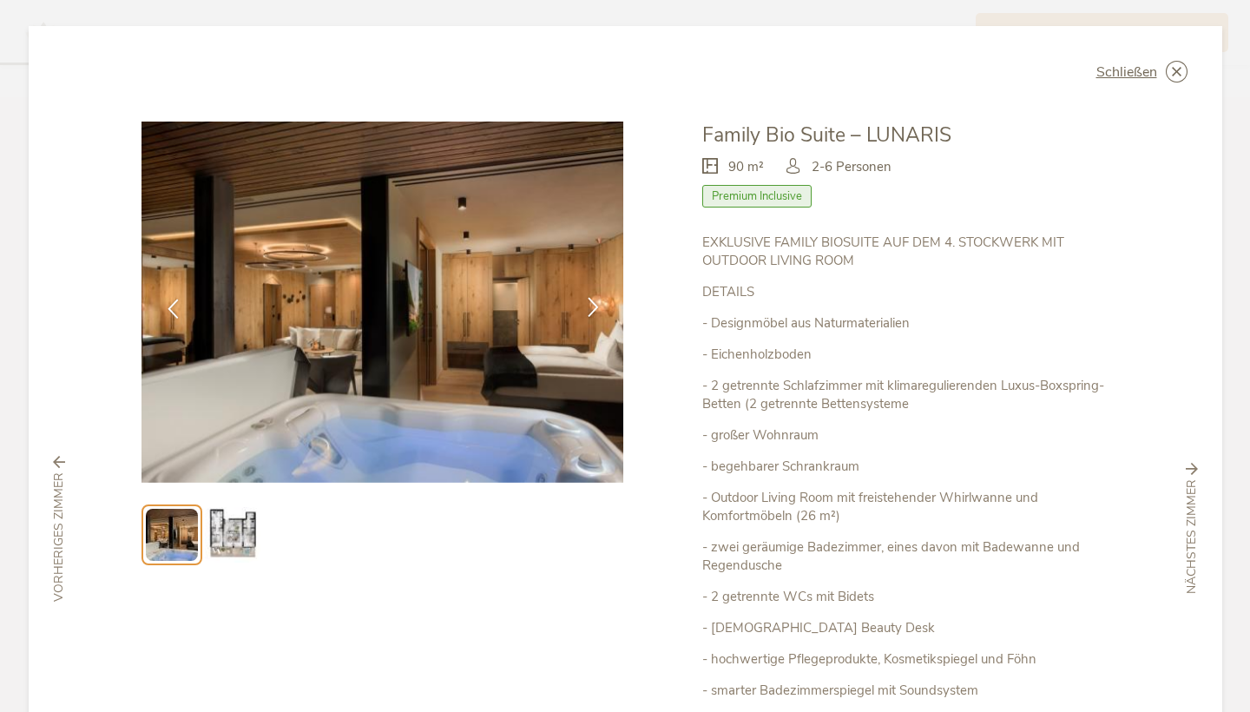
click at [596, 306] on icon at bounding box center [593, 307] width 20 height 20
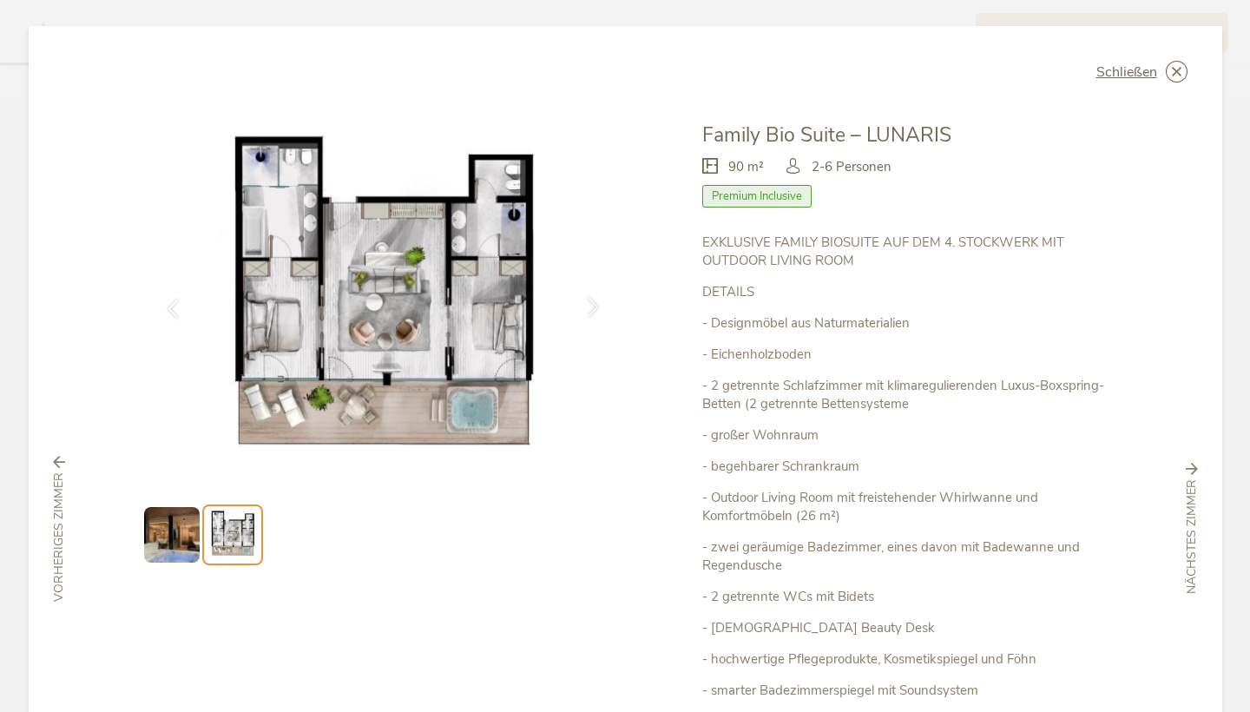
click at [596, 306] on icon at bounding box center [593, 307] width 20 height 20
click at [589, 309] on icon at bounding box center [593, 307] width 20 height 20
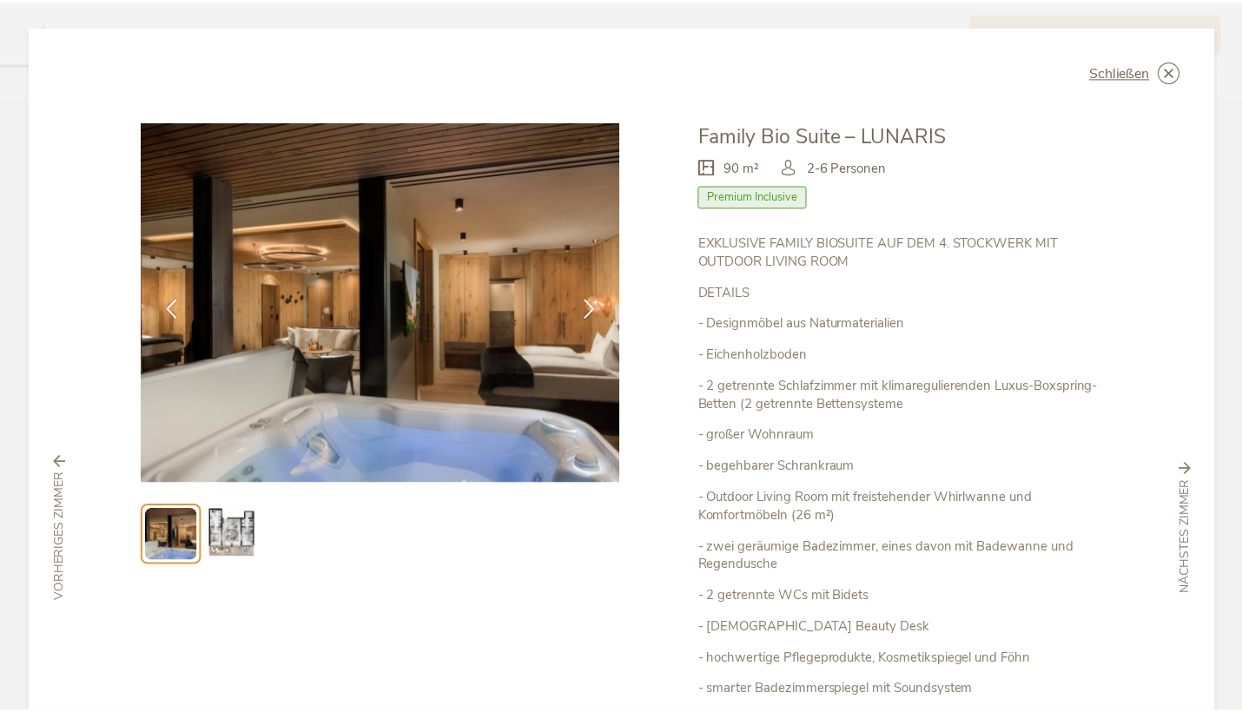
scroll to position [0, 0]
click at [1157, 71] on div "Schließen" at bounding box center [1142, 72] width 91 height 22
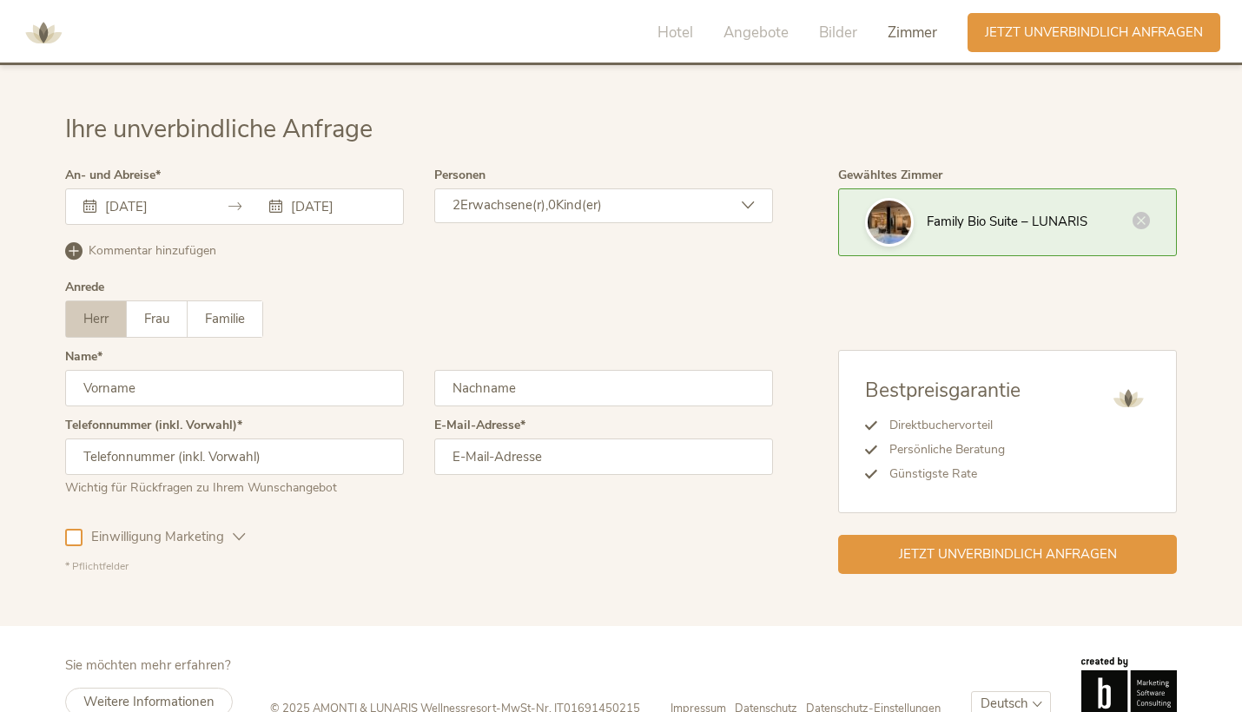
scroll to position [5189, 0]
type input "elia"
type input "Schiedeck"
click at [200, 371] on input "elia" at bounding box center [234, 389] width 339 height 36
type input "e"
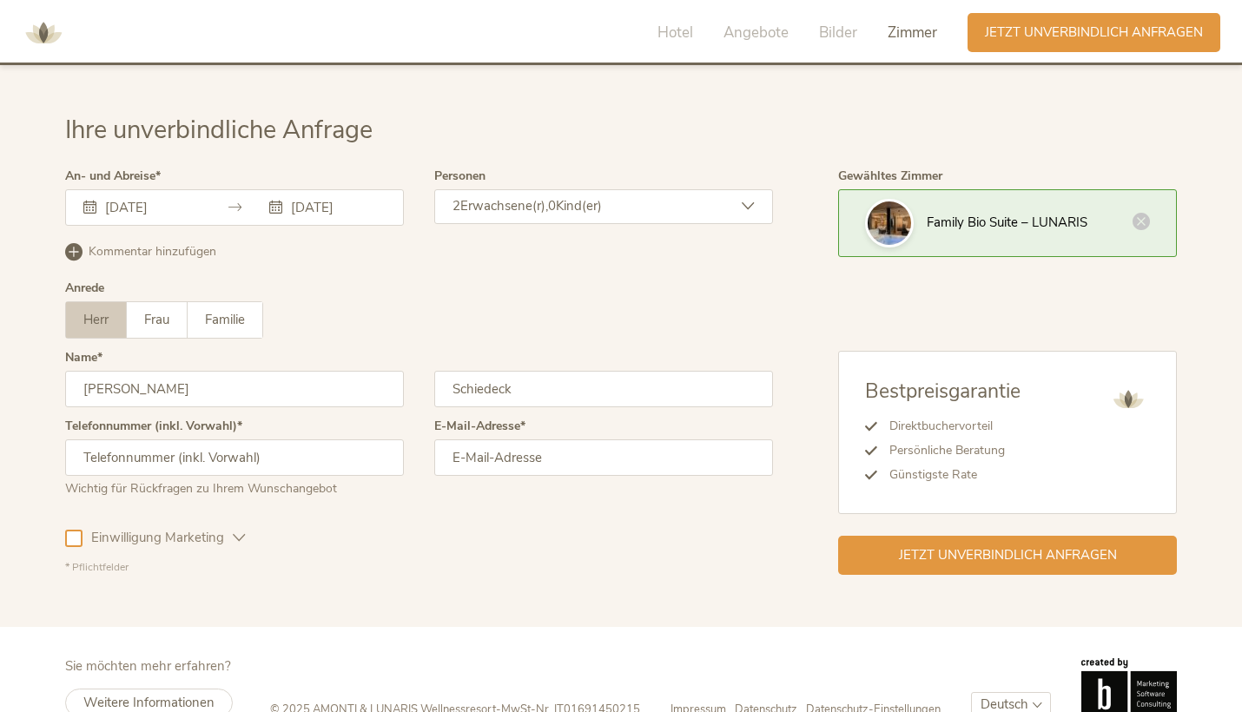
type input "Elia"
click at [546, 420] on div "E-Mail-Adresse" at bounding box center [603, 465] width 339 height 90
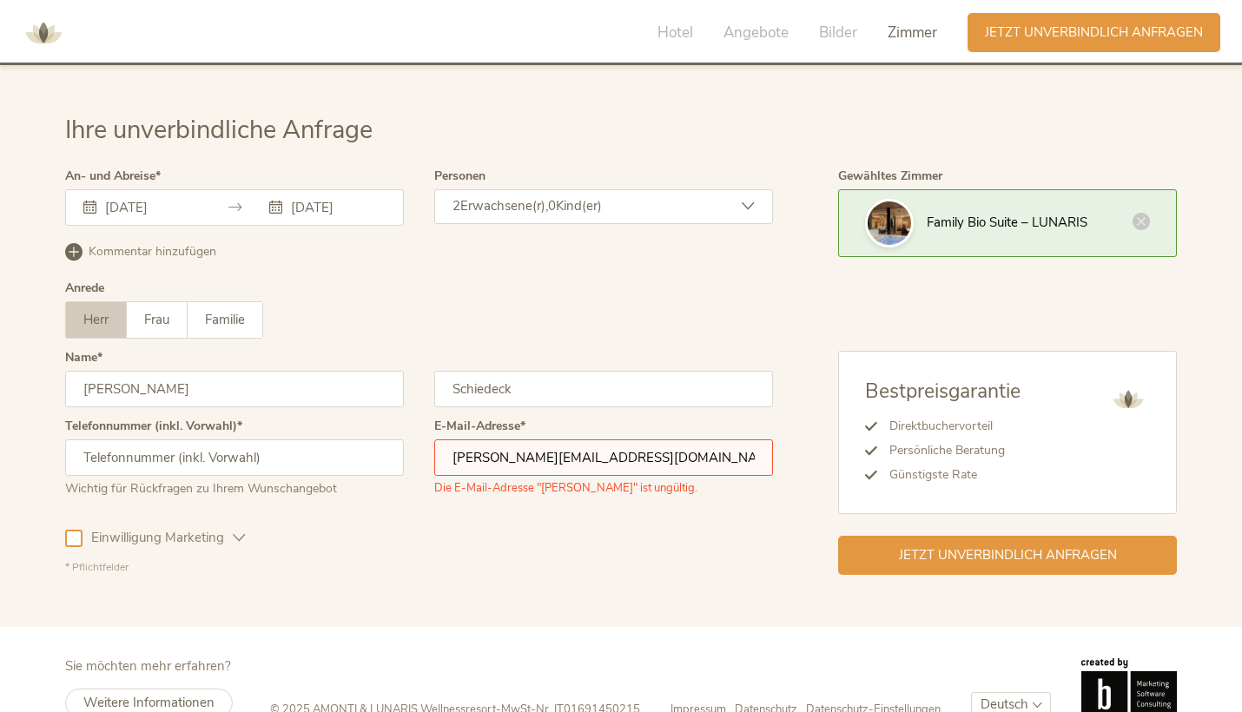
type input "i.schiedeck@gmx.net"
click at [500, 578] on div "Ihre unverbindliche Anfrage An- und Abreise 21.12.2025 26.12.2025 Dezember 2025…" at bounding box center [621, 344] width 1242 height 566
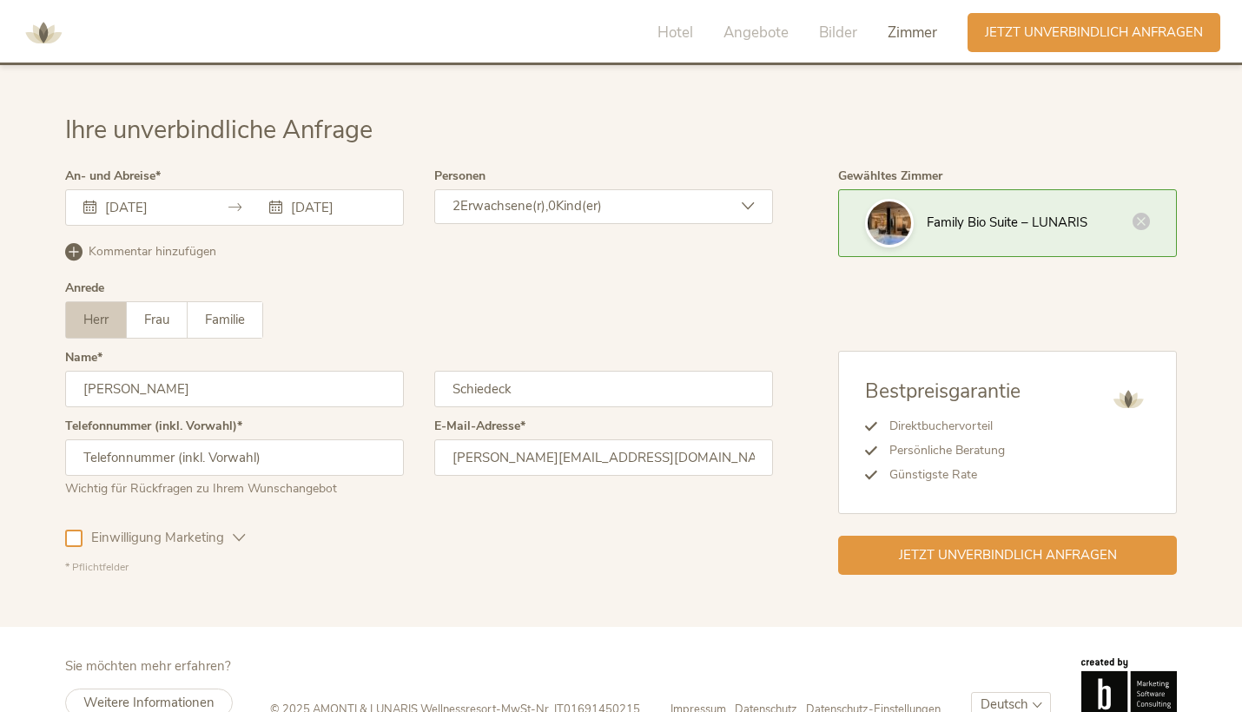
click at [163, 529] on span "Einwilligung Marketing" at bounding box center [157, 538] width 150 height 18
click at [886, 534] on div "Jetzt unverbindlich anfragen" at bounding box center [1007, 553] width 339 height 39
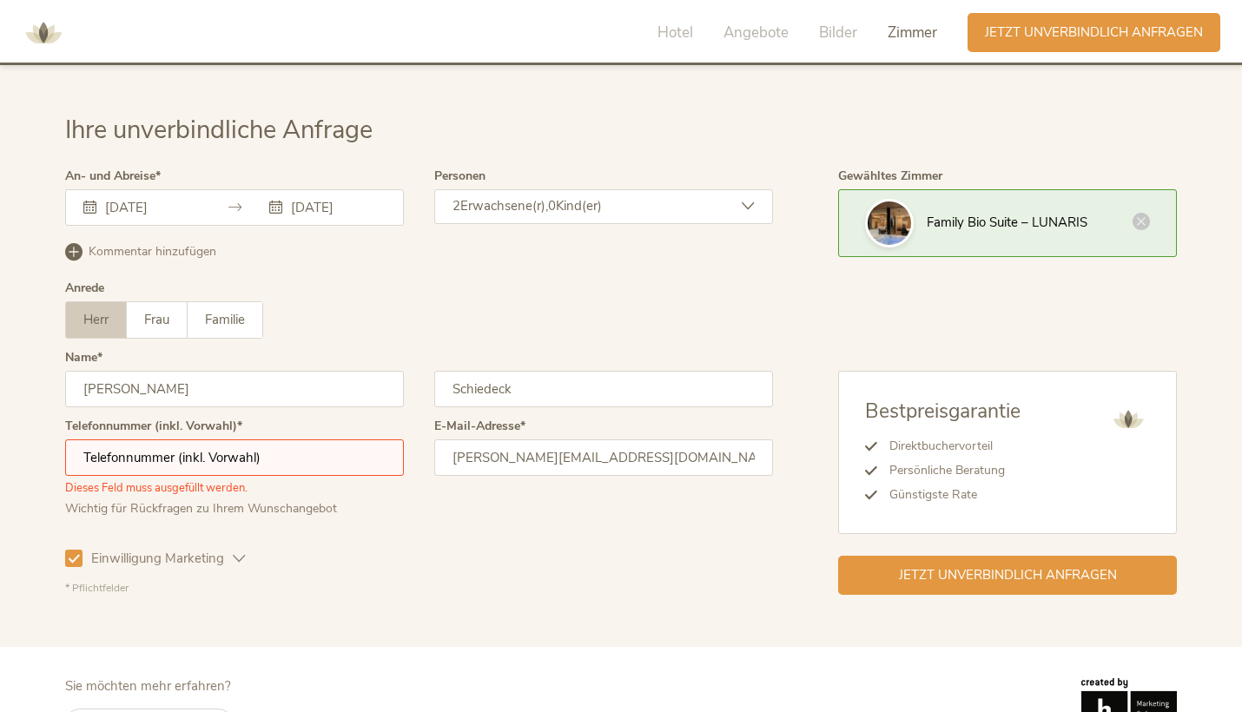
scroll to position [5209, 0]
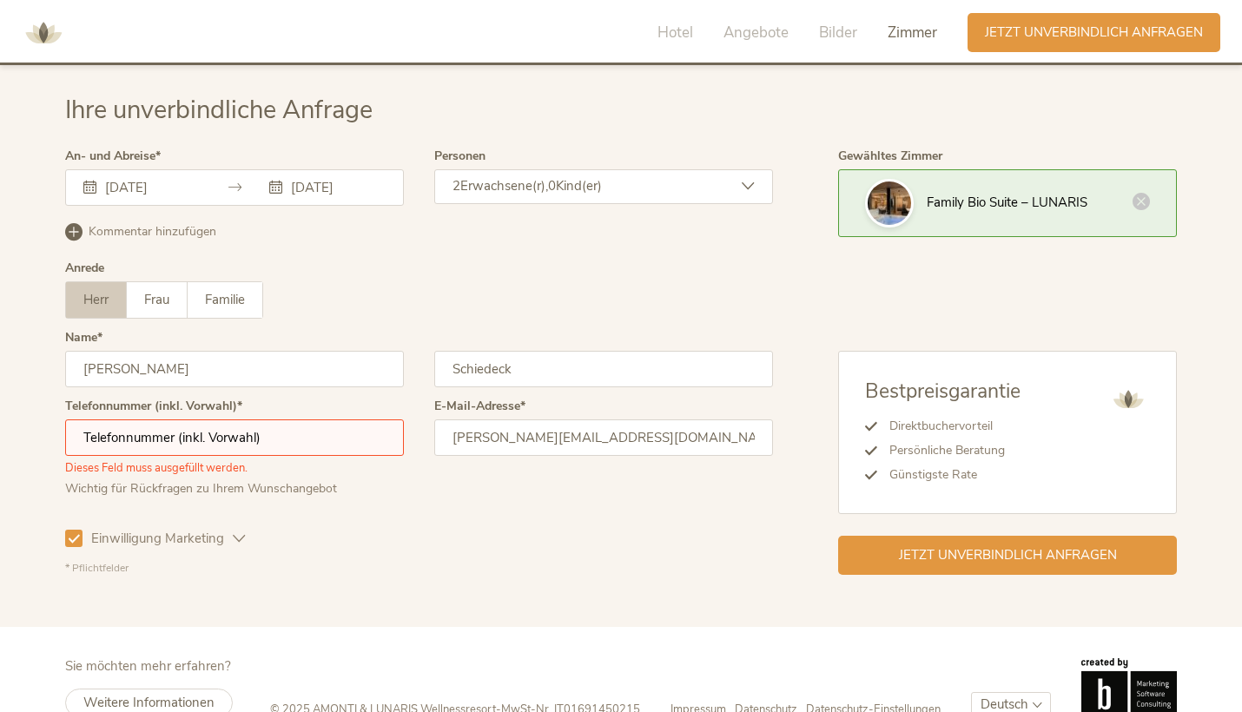
click at [161, 456] on span "Dieses Feld muss ausgefüllt werden." at bounding box center [156, 466] width 182 height 20
type input "0170"
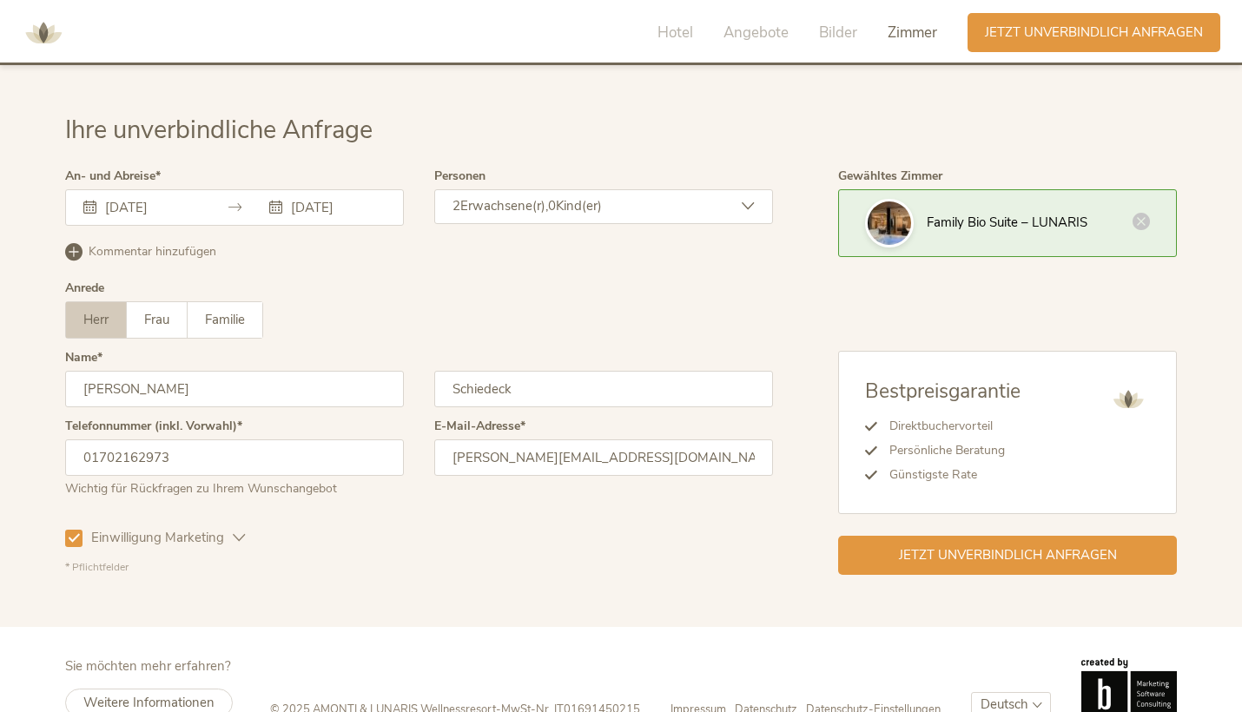
click at [96, 439] on input "01702162973" at bounding box center [234, 457] width 339 height 36
click at [94, 439] on input "01702162973" at bounding box center [234, 457] width 339 height 36
type input "±49 1702162973"
click at [315, 473] on div "Telefonnummer (inkl. Vorwahl) ±49 1702162973 Wichtig für Rückfragen zu Ihrem Wu…" at bounding box center [234, 465] width 339 height 90
click at [932, 534] on div "Jetzt unverbindlich anfragen" at bounding box center [1007, 553] width 339 height 39
